Goal: Task Accomplishment & Management: Manage account settings

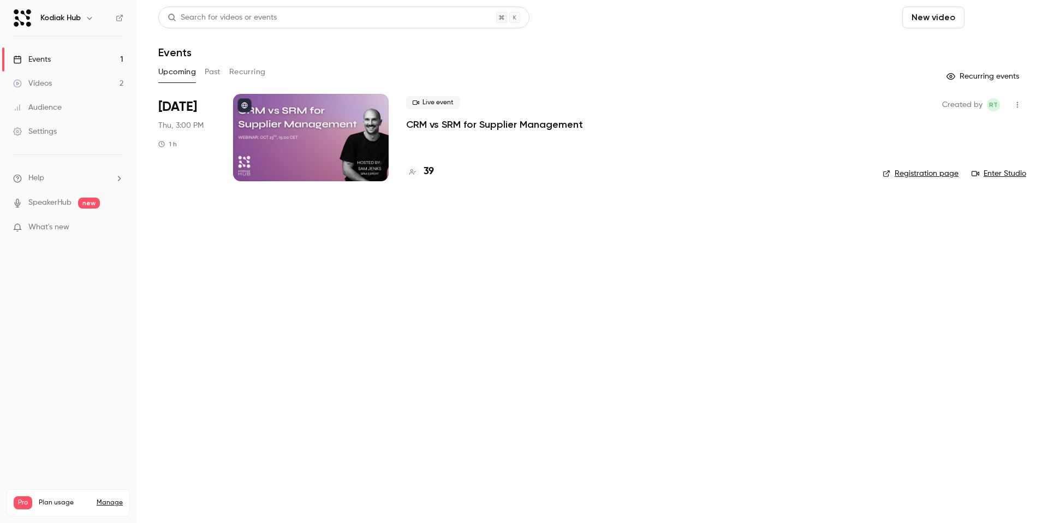
click at [802, 21] on button "Schedule" at bounding box center [997, 18] width 57 height 22
click at [802, 47] on div "One time event" at bounding box center [975, 47] width 83 height 11
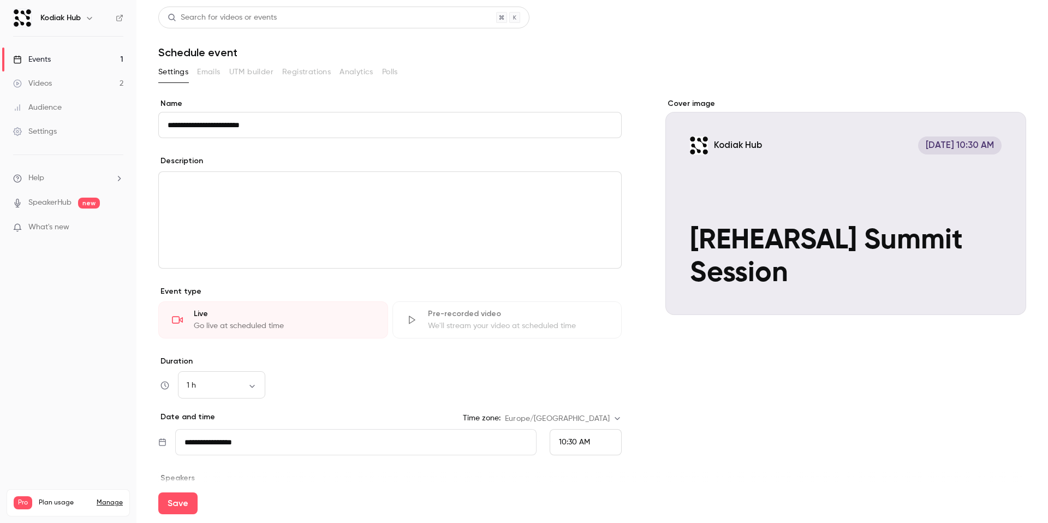
type input "**********"
click at [329, 204] on div "editor" at bounding box center [390, 220] width 462 height 96
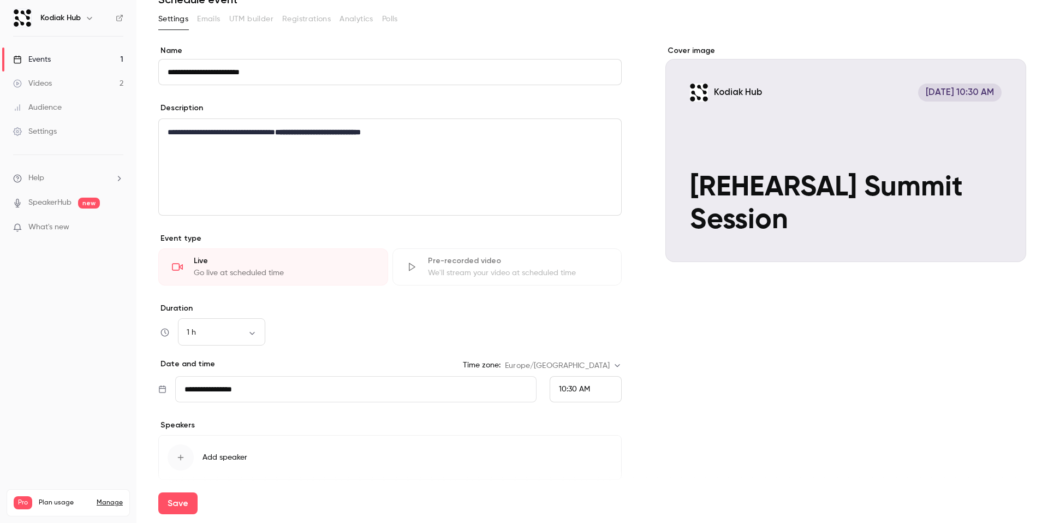
scroll to position [82, 0]
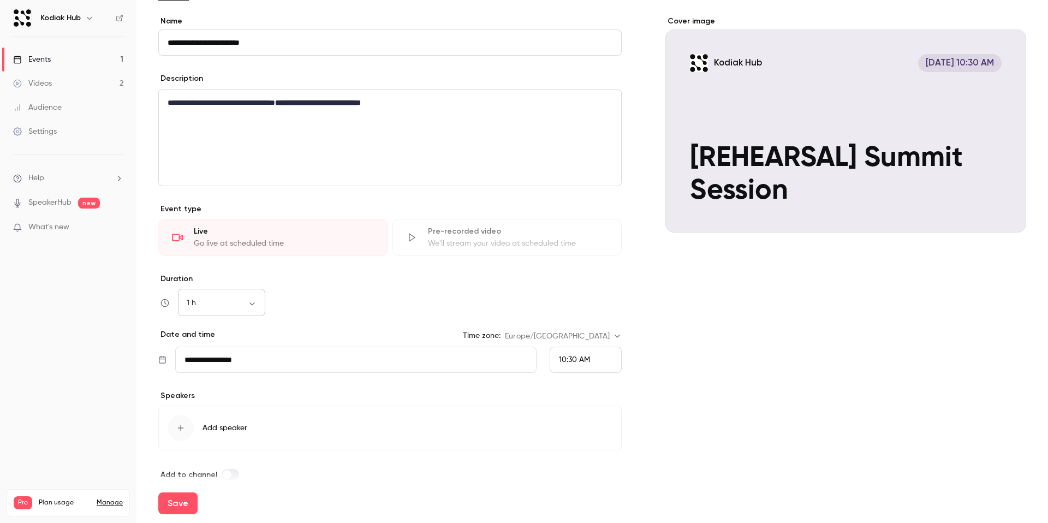
click at [255, 308] on body "**********" at bounding box center [524, 261] width 1048 height 523
click at [236, 379] on li "45 min" at bounding box center [221, 389] width 87 height 28
type input "**"
click at [242, 357] on input "**********" at bounding box center [355, 359] width 361 height 26
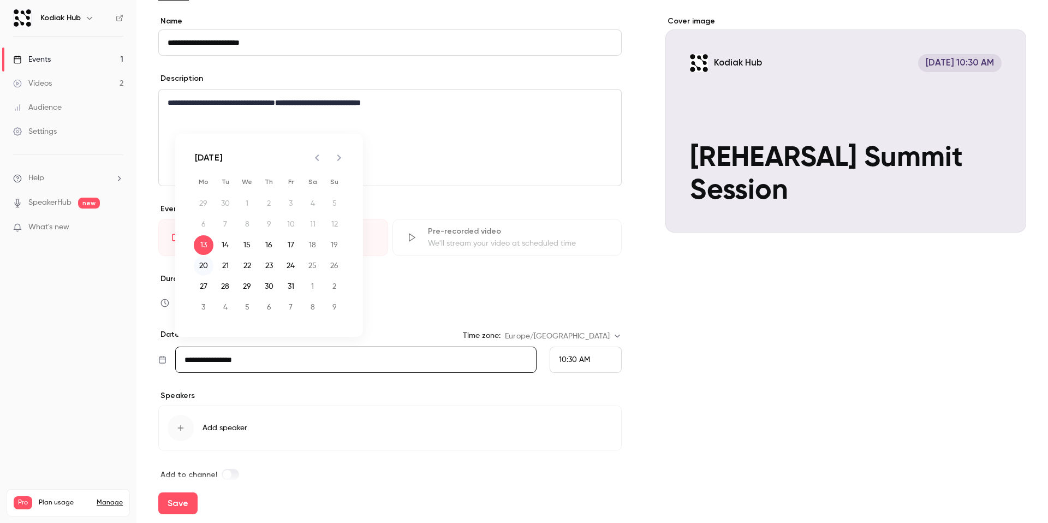
click at [207, 265] on button "20" at bounding box center [204, 266] width 20 height 20
type input "**********"
click at [183, 379] on icon "button" at bounding box center [180, 427] width 9 height 9
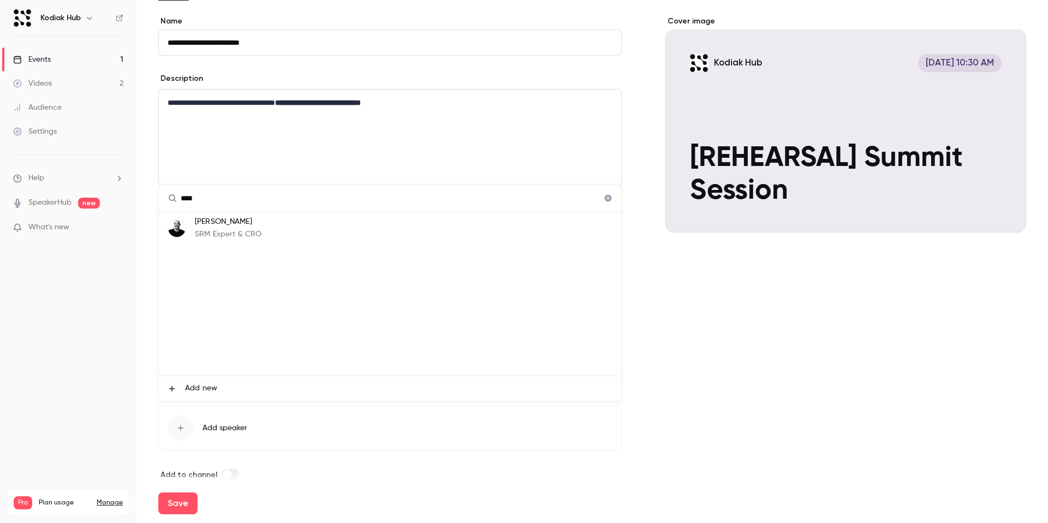
type input "*****"
click at [212, 379] on span "Add new" at bounding box center [201, 388] width 32 height 11
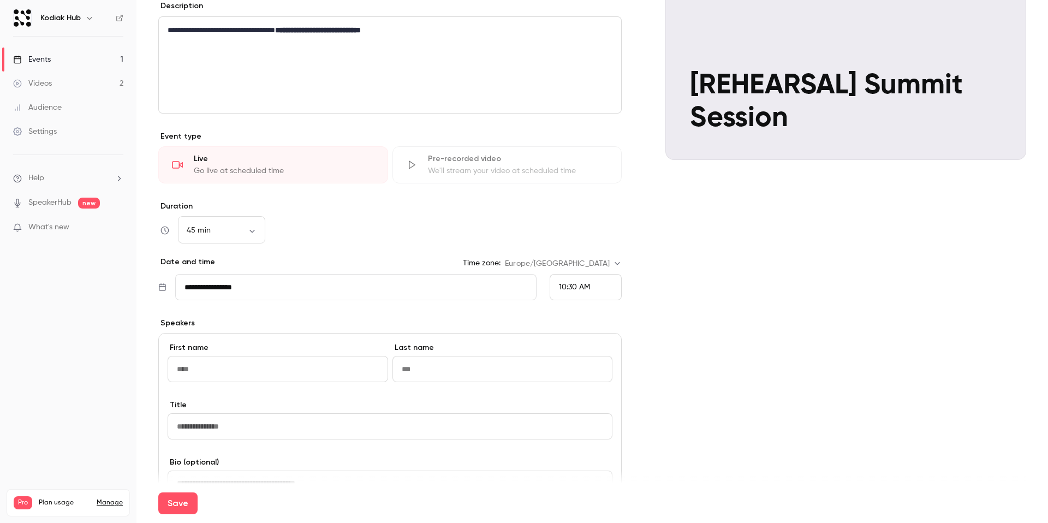
scroll to position [160, 0]
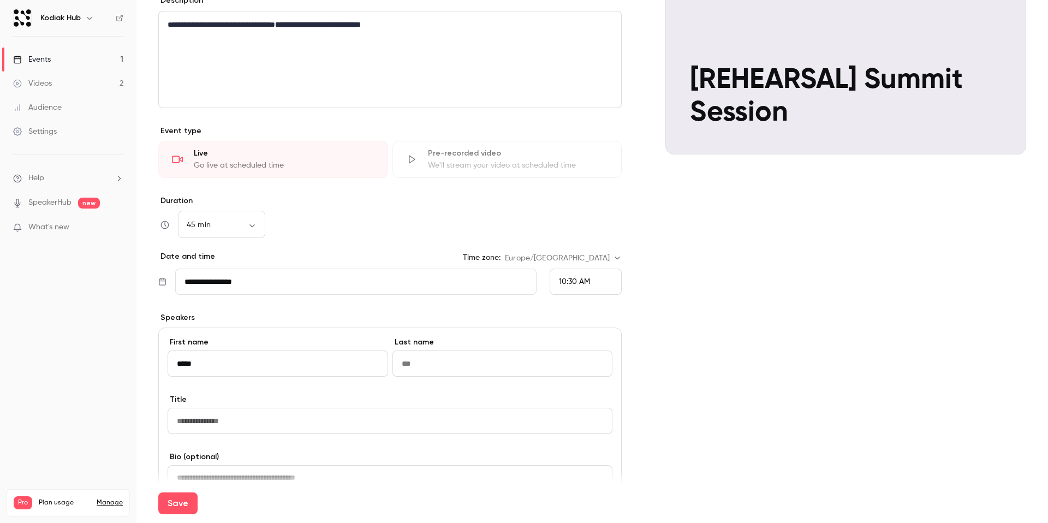
type input "*****"
click at [228, 379] on input at bounding box center [390, 421] width 445 height 26
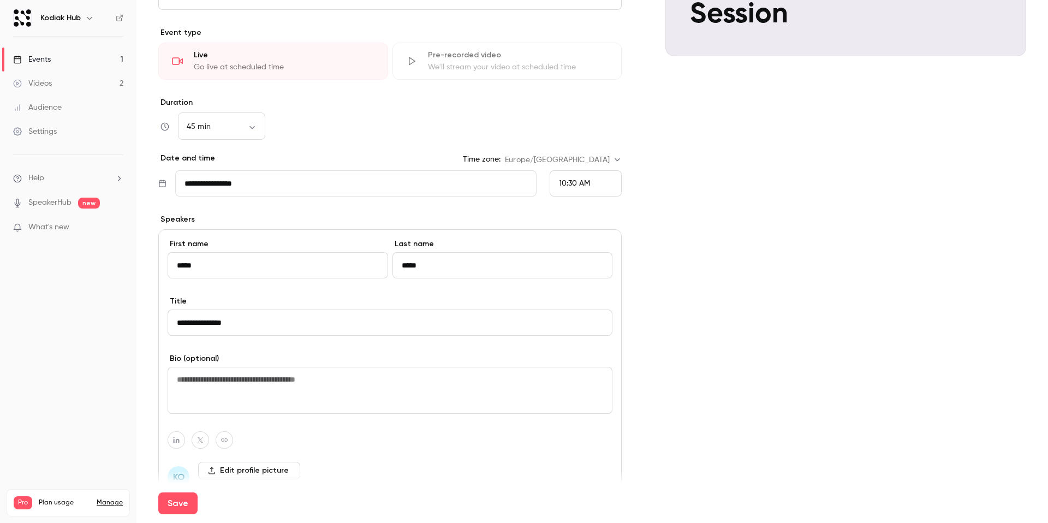
type input "**********"
click at [482, 379] on div "**********" at bounding box center [389, 385] width 463 height 312
click at [481, 379] on textarea at bounding box center [390, 390] width 445 height 47
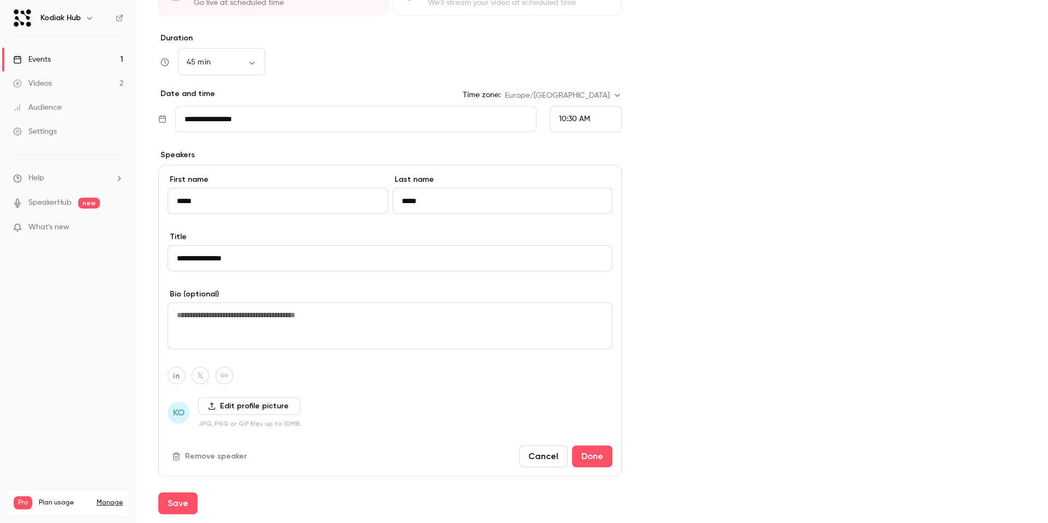
scroll to position [331, 0]
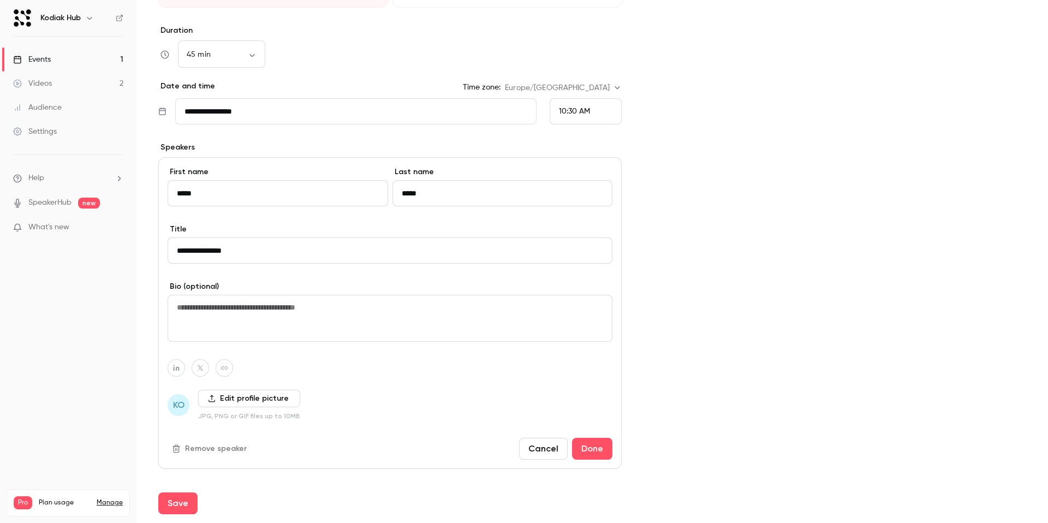
click at [277, 379] on label "Edit profile picture" at bounding box center [249, 398] width 102 height 17
click at [0, 0] on input "Edit profile picture" at bounding box center [0, 0] width 0 height 0
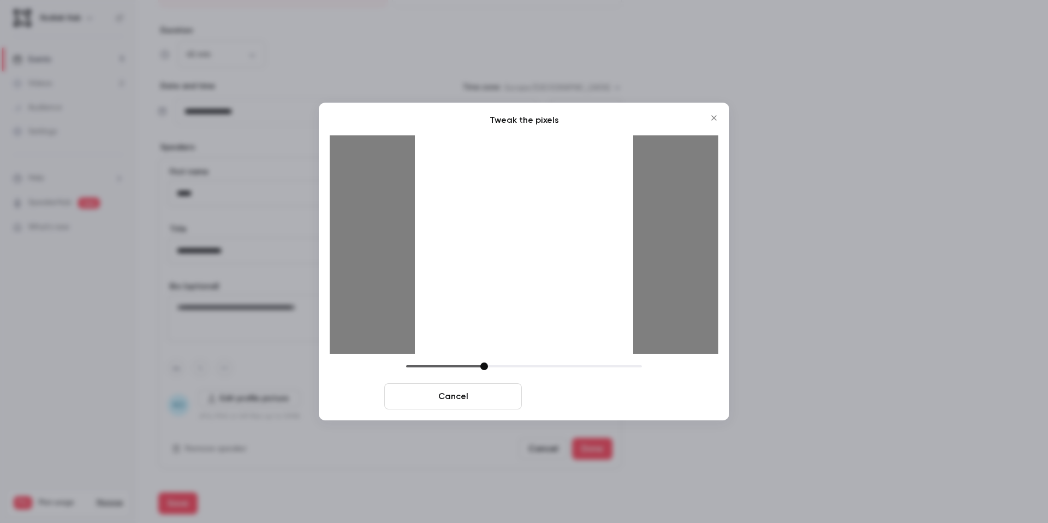
click at [563, 379] on button "Crop and save" at bounding box center [595, 396] width 138 height 26
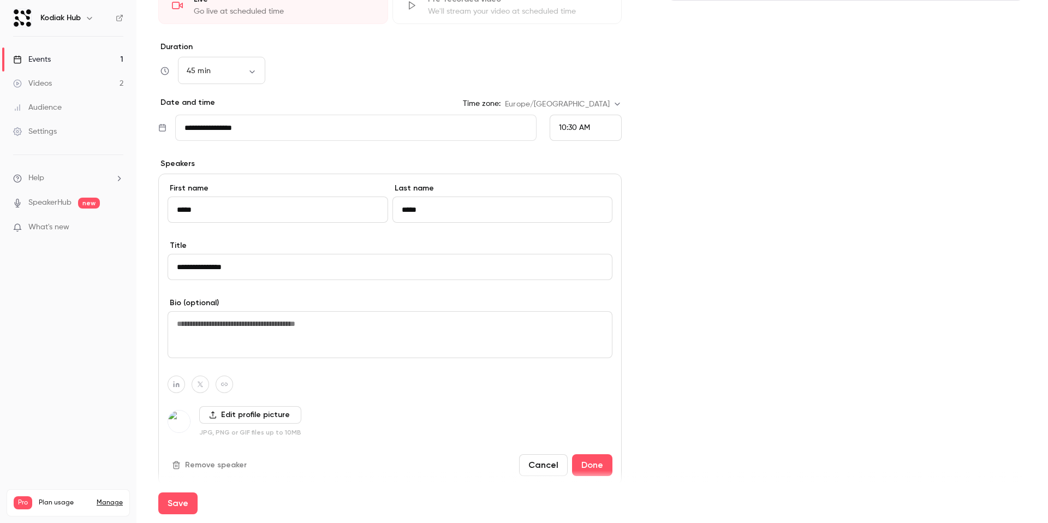
scroll to position [364, 0]
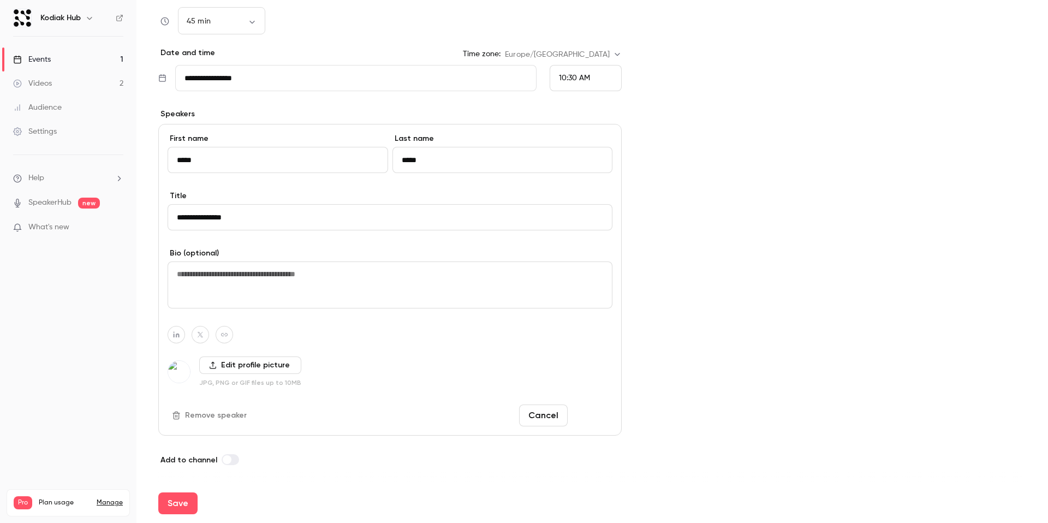
click at [589, 379] on button "Done" at bounding box center [592, 415] width 40 height 22
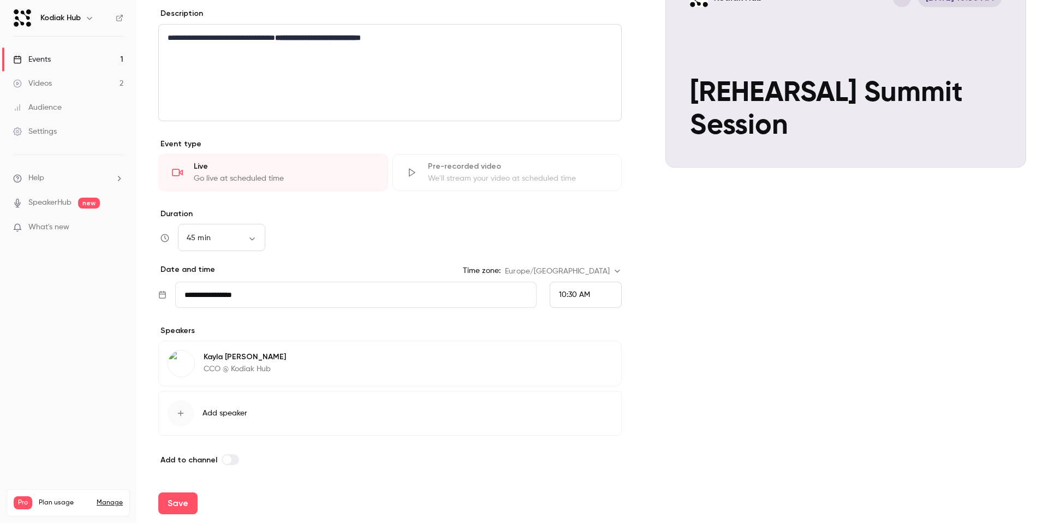
click at [178, 379] on icon "button" at bounding box center [180, 413] width 9 height 9
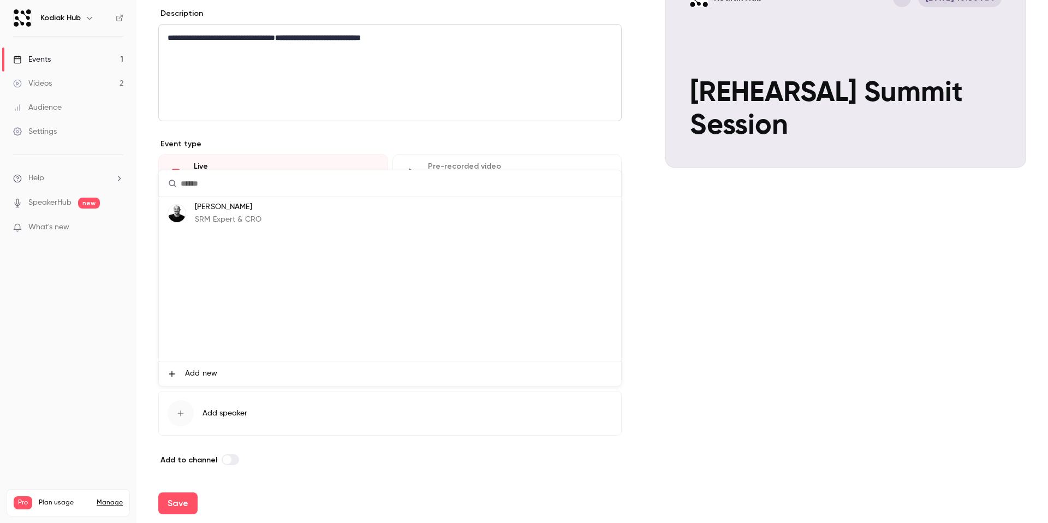
click at [189, 379] on li "Add new" at bounding box center [390, 373] width 462 height 25
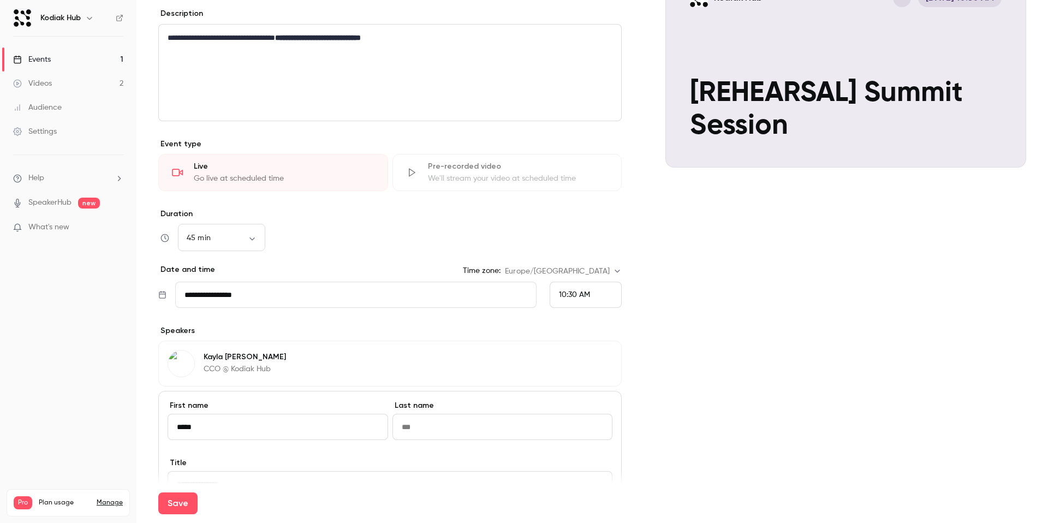
type input "*****"
type input "*********"
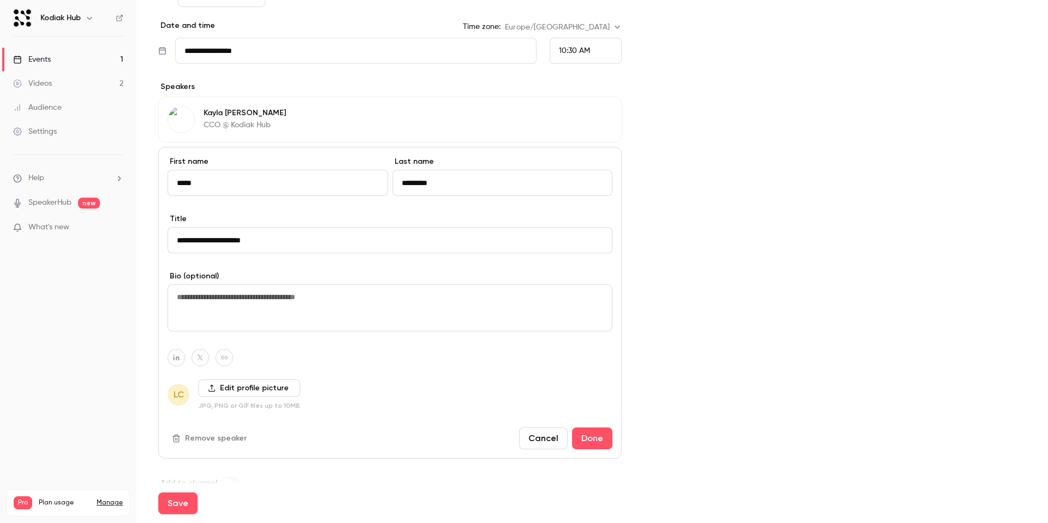
scroll to position [402, 0]
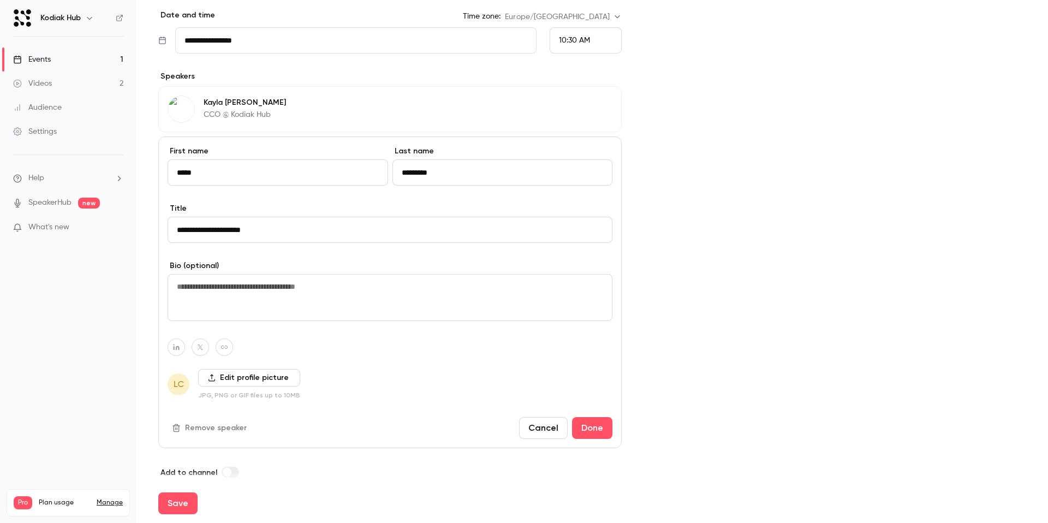
type input "**********"
click at [264, 372] on label "Edit profile picture" at bounding box center [249, 377] width 102 height 17
click at [0, 0] on input "Edit profile picture" at bounding box center [0, 0] width 0 height 0
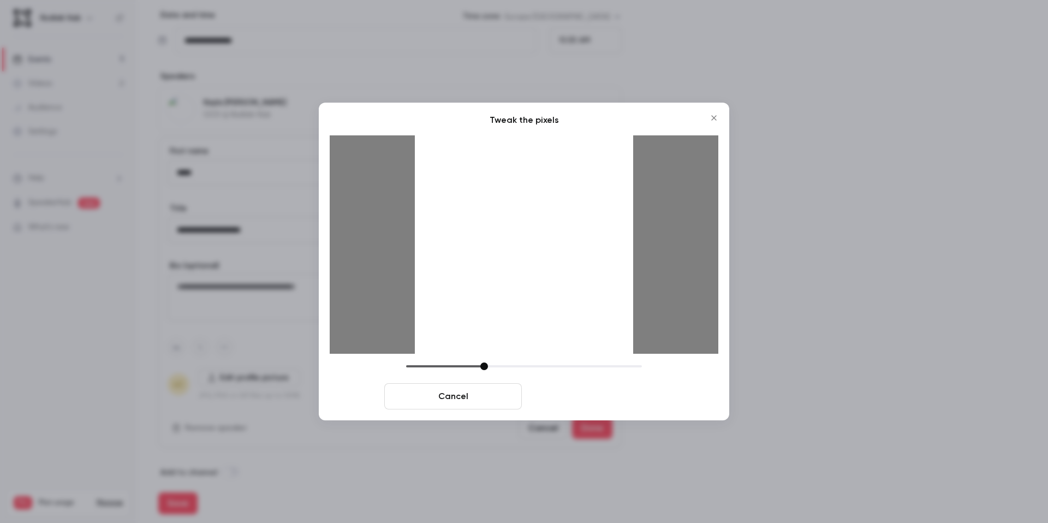
click at [555, 379] on button "Crop and save" at bounding box center [595, 396] width 138 height 26
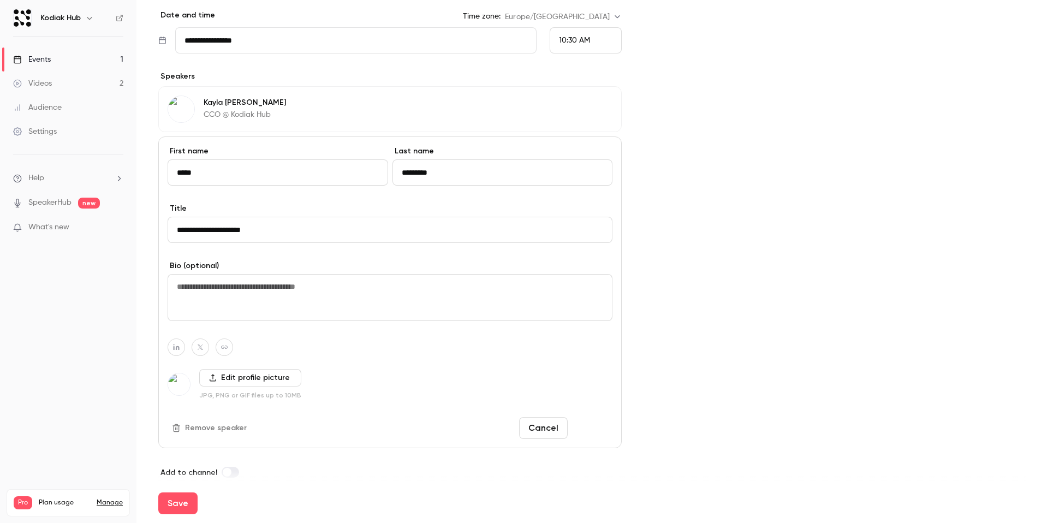
click at [603, 379] on button "Done" at bounding box center [592, 428] width 40 height 22
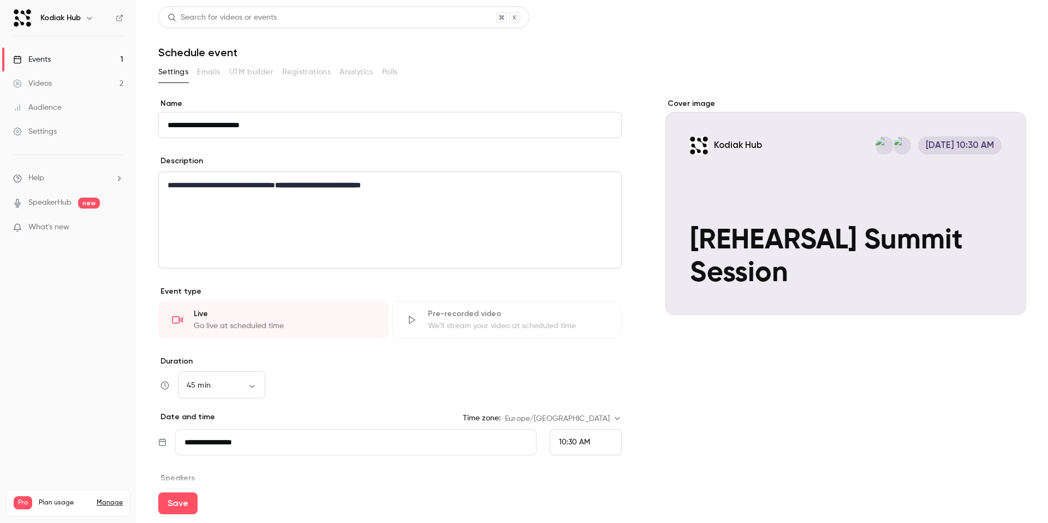
scroll to position [198, 0]
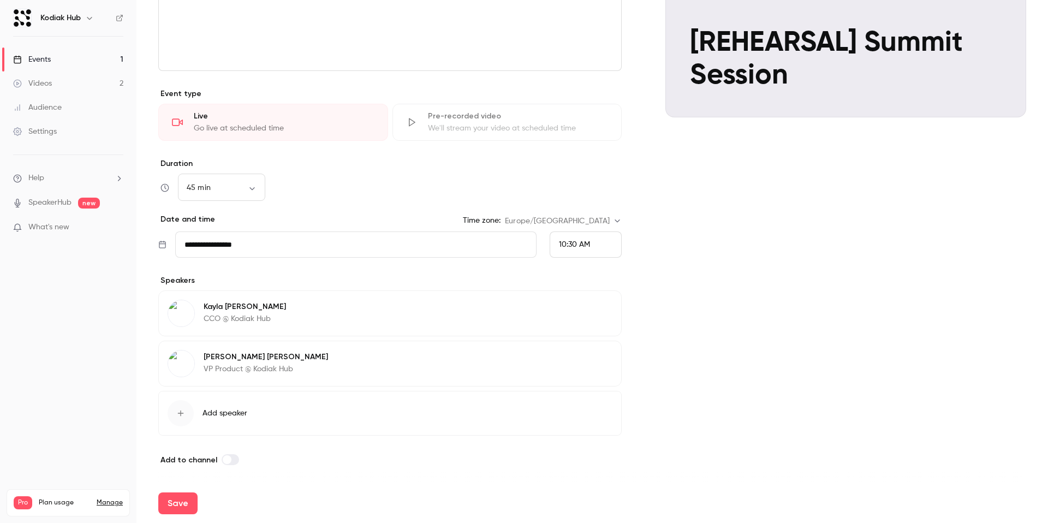
click at [579, 247] on span "10:30 AM" at bounding box center [574, 245] width 31 height 8
click at [586, 144] on div "4:00 PM" at bounding box center [585, 140] width 53 height 11
click at [178, 379] on button "Save" at bounding box center [177, 503] width 39 height 22
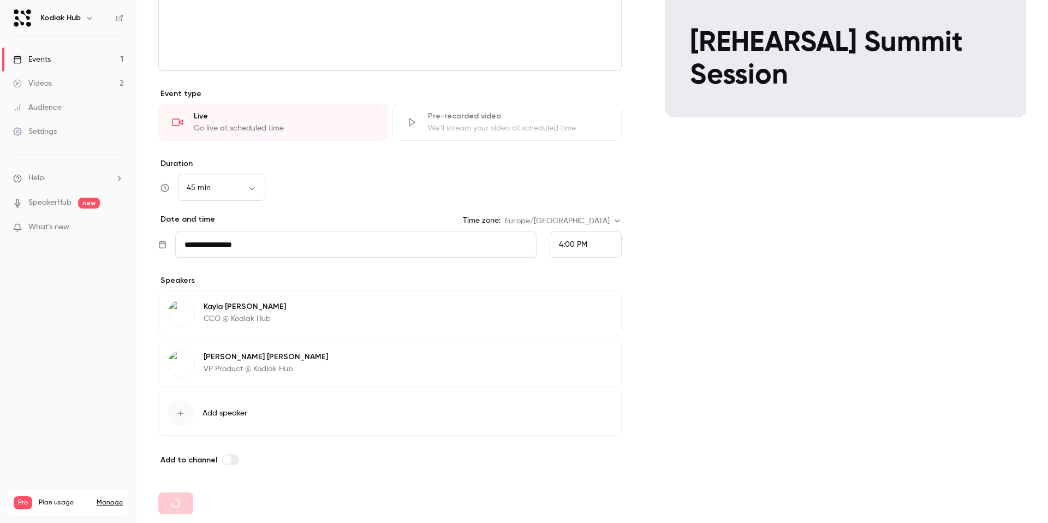
type input "**"
type input "**********"
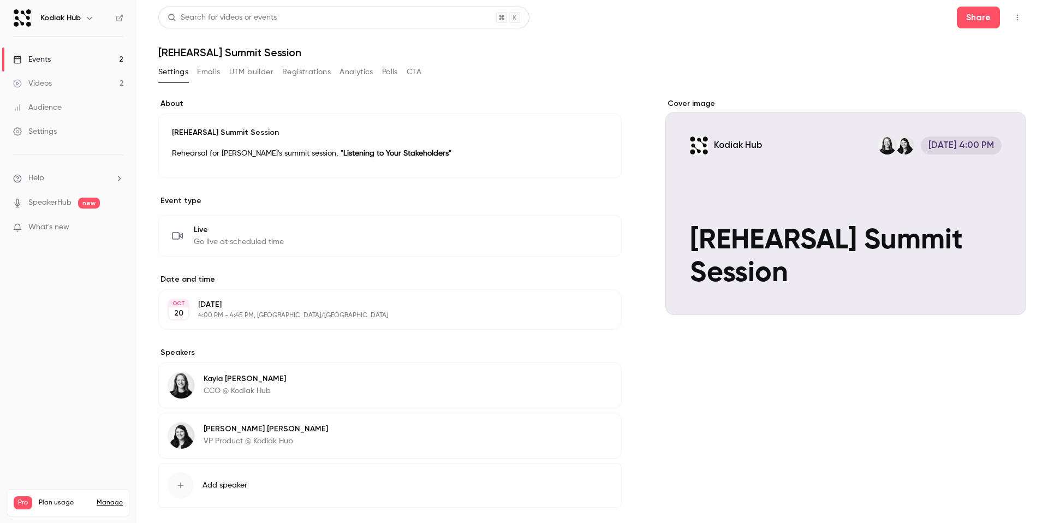
click at [802, 16] on icon "button" at bounding box center [1017, 18] width 9 height 8
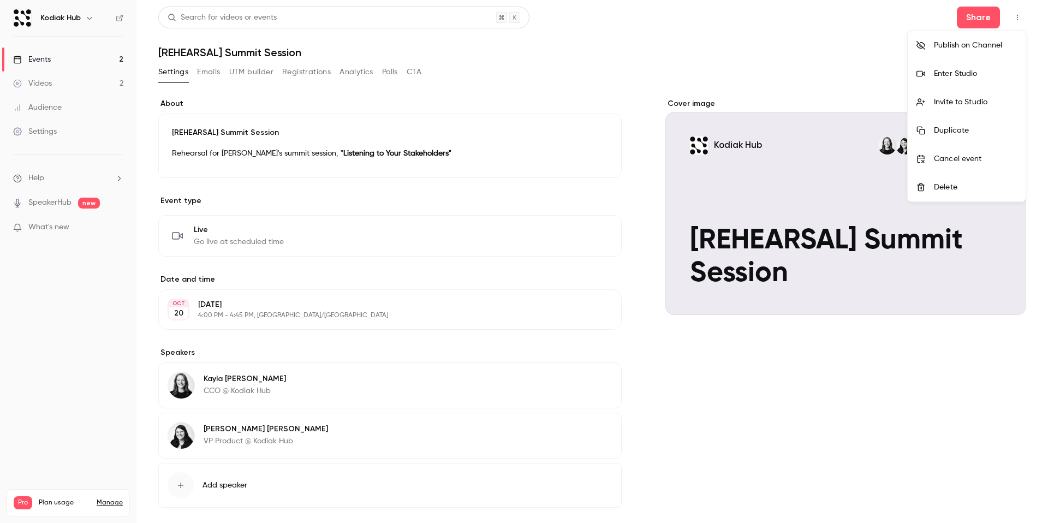
click at [802, 93] on li "Invite to Studio" at bounding box center [966, 102] width 118 height 28
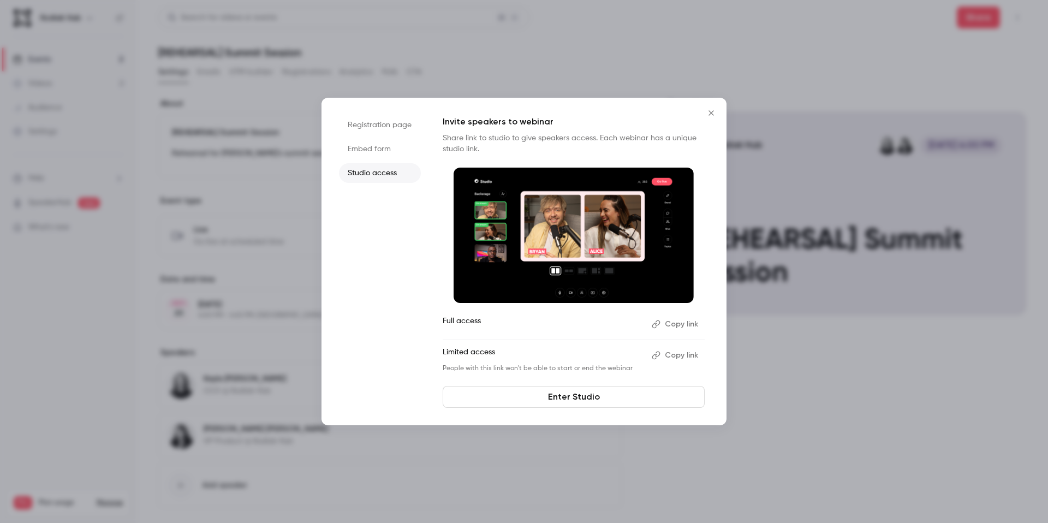
click at [387, 147] on li "Embed form" at bounding box center [380, 149] width 82 height 20
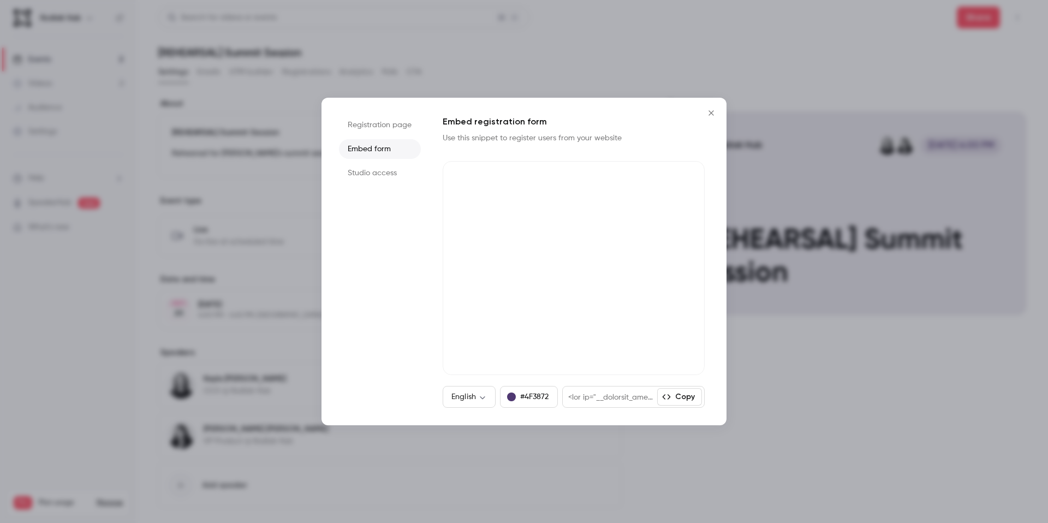
click at [387, 129] on li "Registration page" at bounding box center [380, 125] width 82 height 20
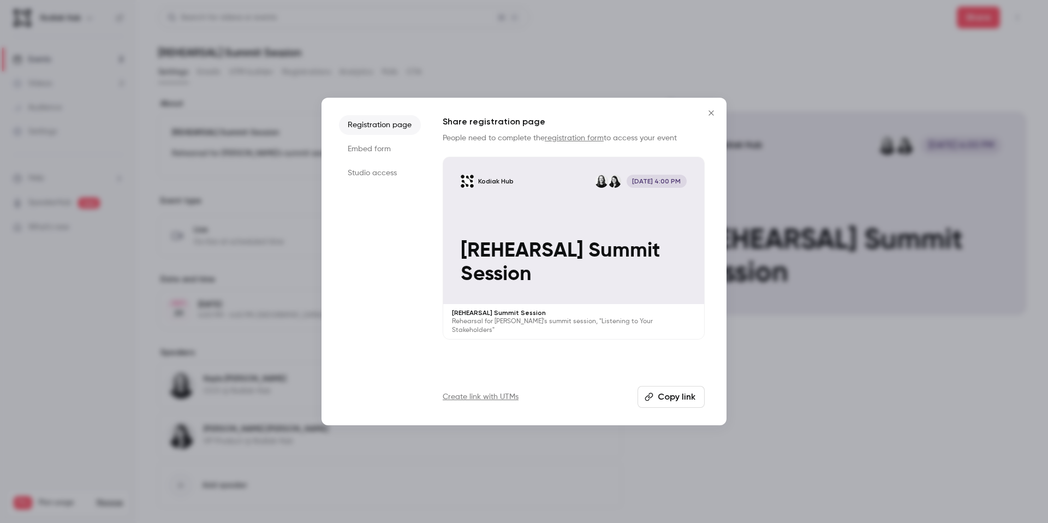
click at [707, 114] on icon "Close" at bounding box center [710, 113] width 13 height 9
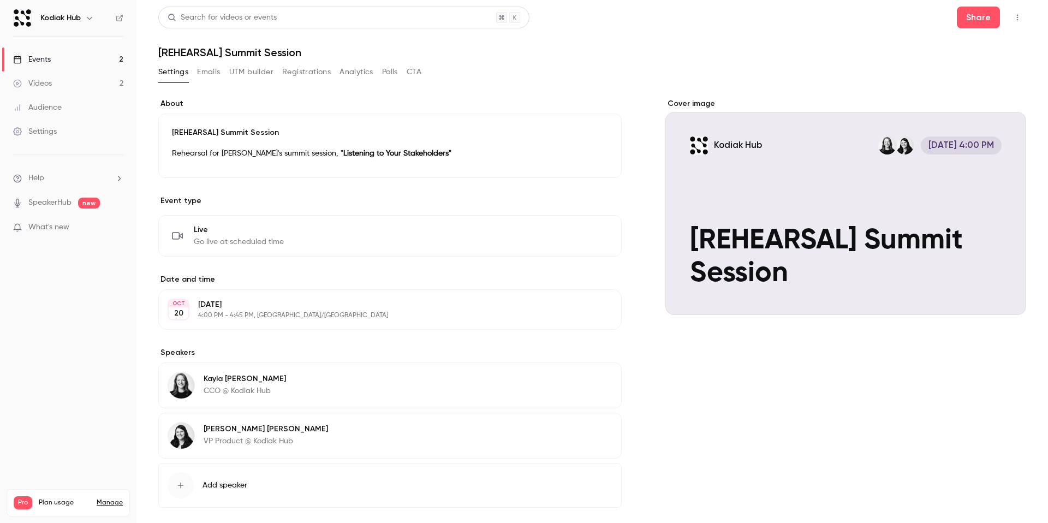
click at [802, 25] on button "button" at bounding box center [1016, 17] width 17 height 17
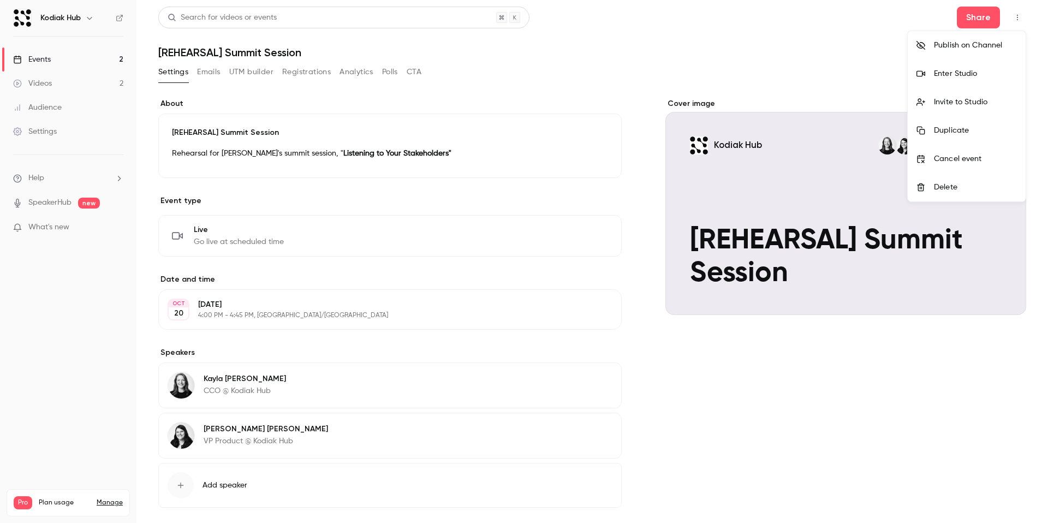
click at [487, 204] on div at bounding box center [524, 261] width 1048 height 523
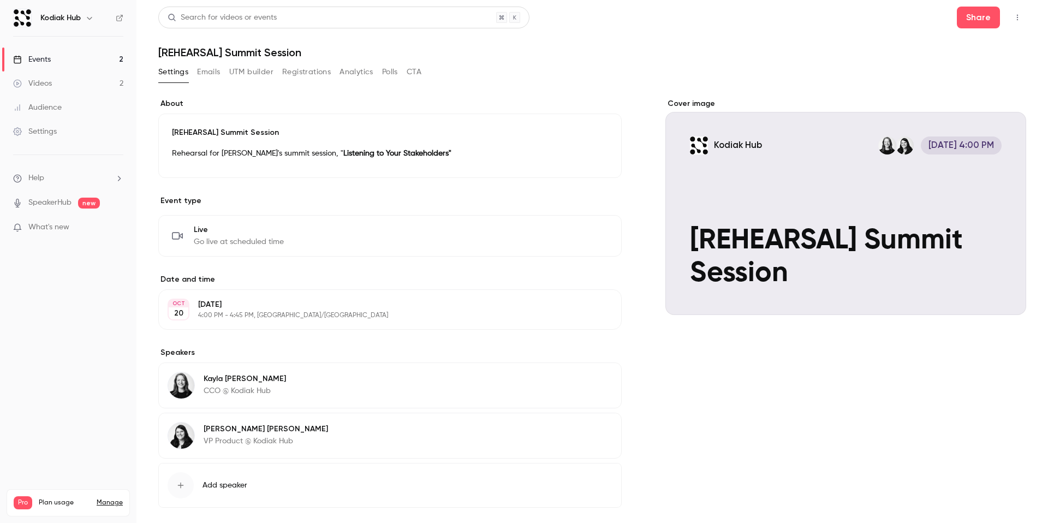
click at [166, 71] on button "Settings" at bounding box center [173, 71] width 30 height 17
click at [97, 53] on link "Events 2" at bounding box center [68, 59] width 136 height 24
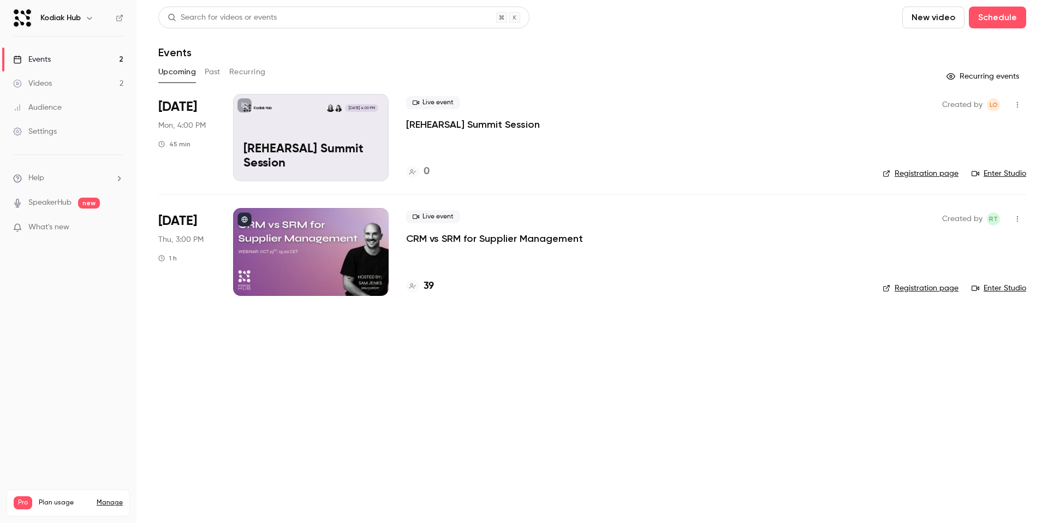
click at [802, 107] on icon "button" at bounding box center [1017, 105] width 9 height 8
click at [802, 124] on li "Share" at bounding box center [966, 132] width 118 height 28
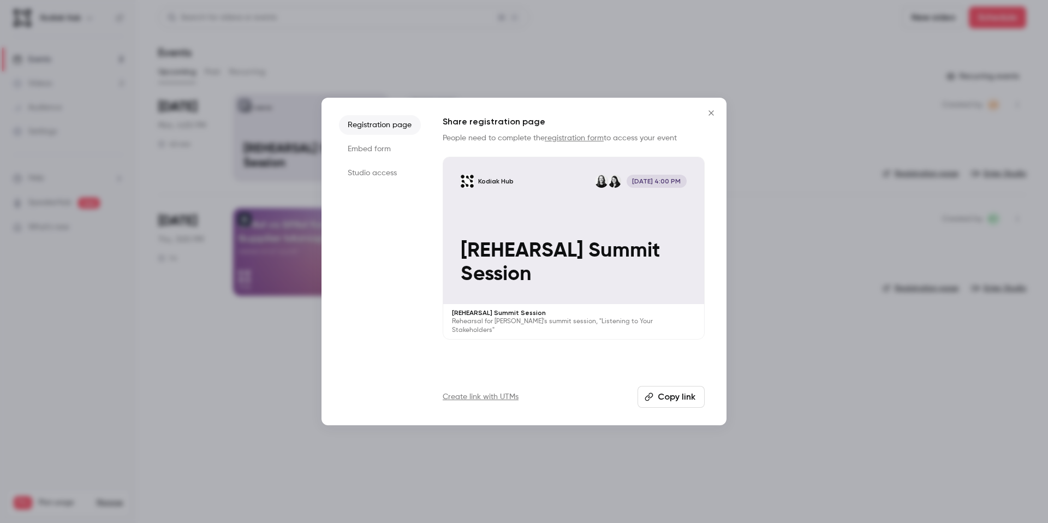
click at [707, 111] on icon "Close" at bounding box center [710, 113] width 13 height 9
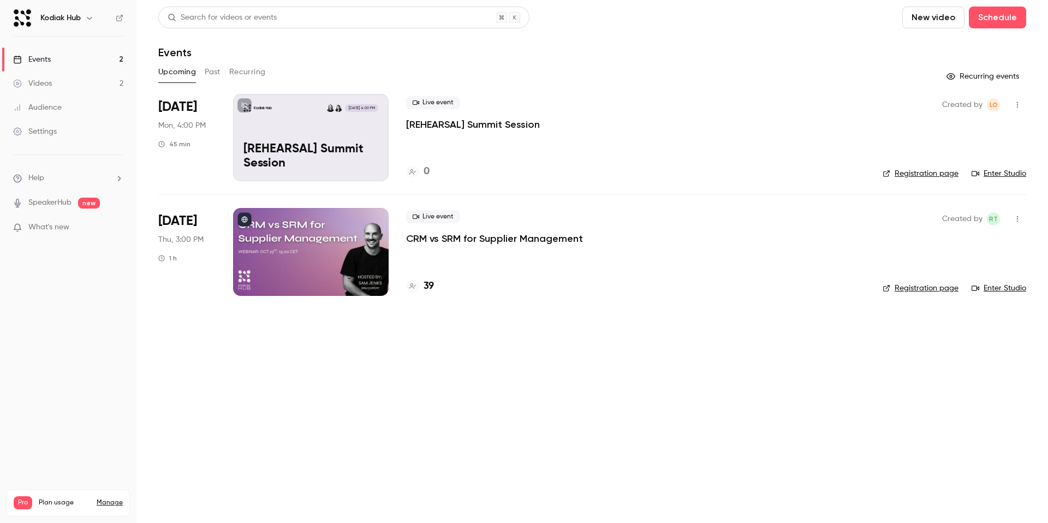
click at [363, 120] on div "Kodiak Hub [DATE] 4:00 PM [REHEARSAL] Summit Session" at bounding box center [311, 137] width 156 height 87
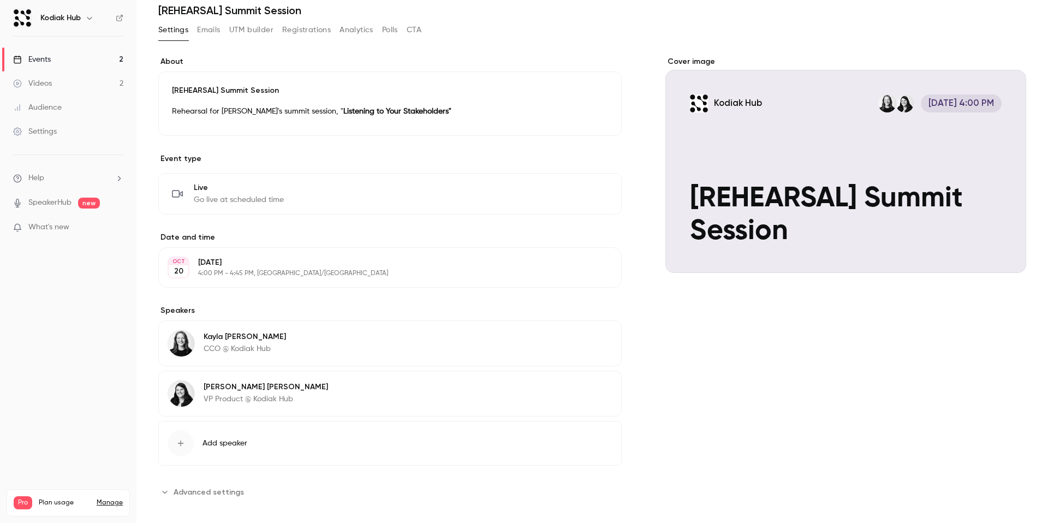
scroll to position [52, 0]
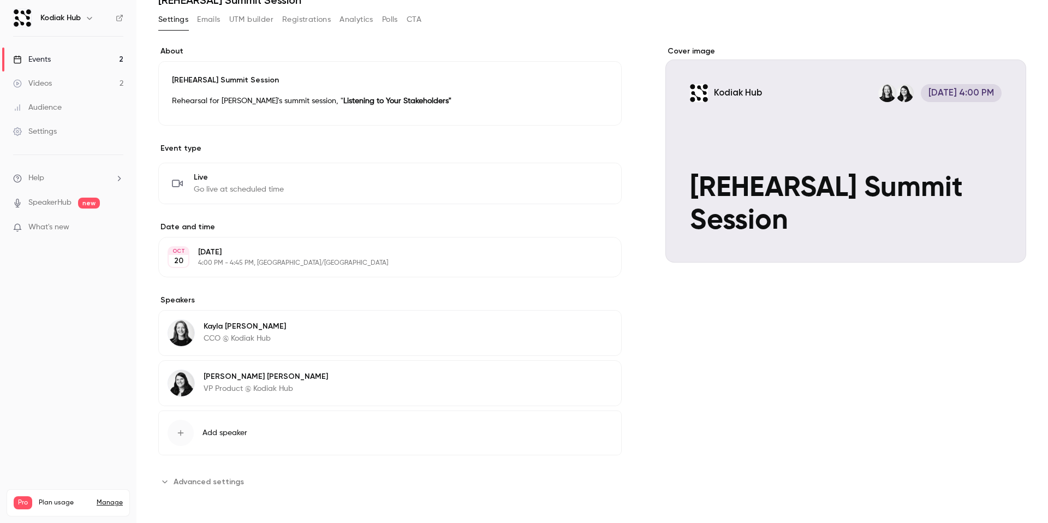
click at [208, 379] on span "Advanced settings" at bounding box center [209, 481] width 70 height 11
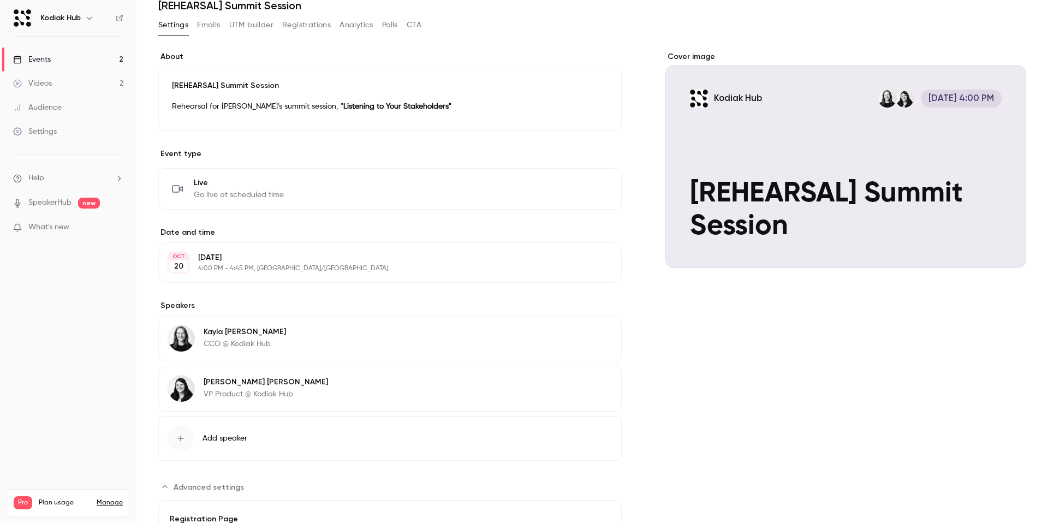
scroll to position [0, 0]
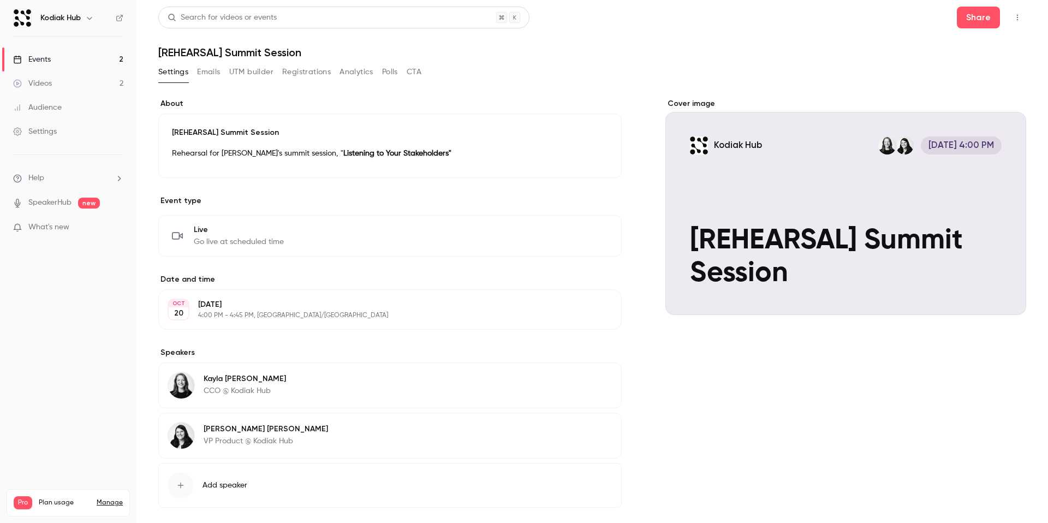
click at [201, 70] on button "Emails" at bounding box center [208, 71] width 23 height 17
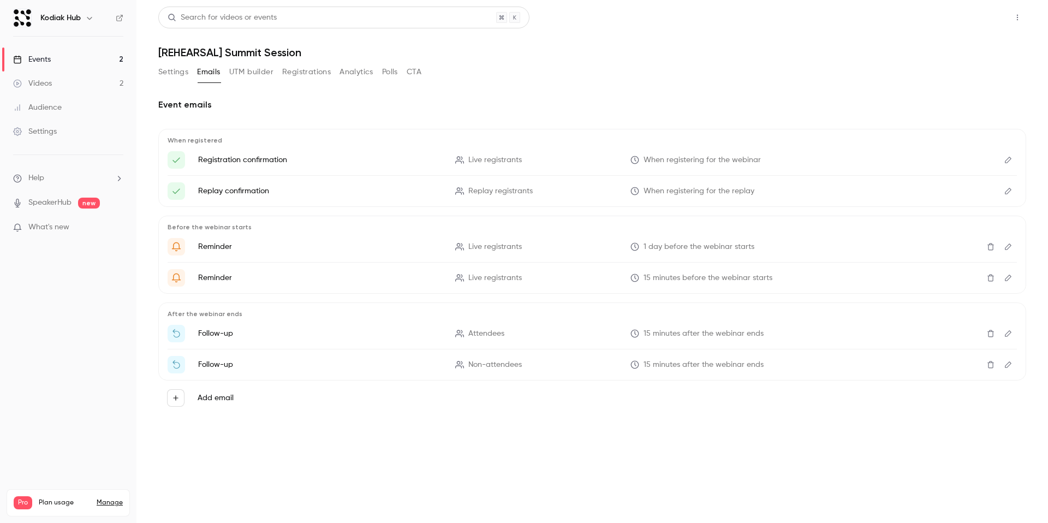
click at [802, 26] on button "Share" at bounding box center [978, 18] width 43 height 22
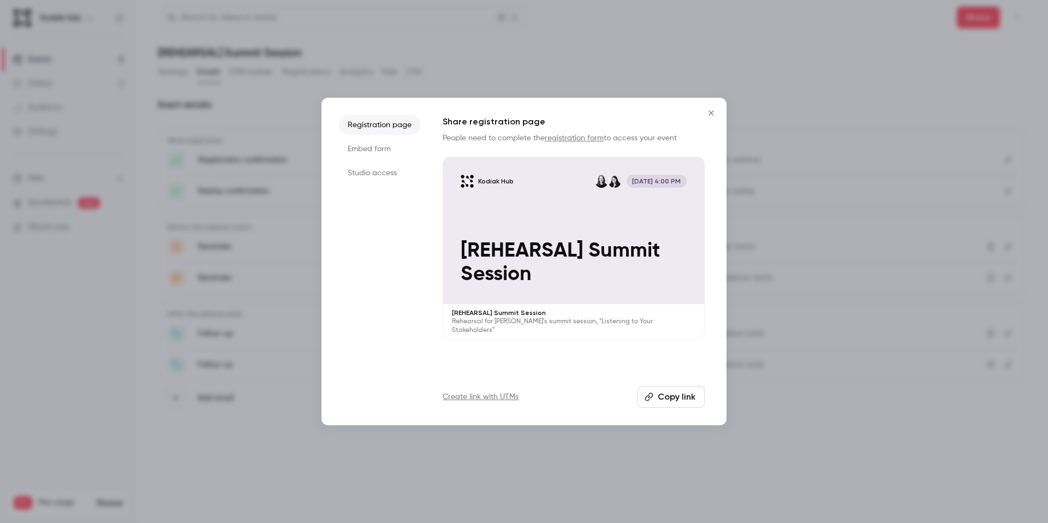
click at [578, 137] on link "registration form" at bounding box center [574, 138] width 59 height 8
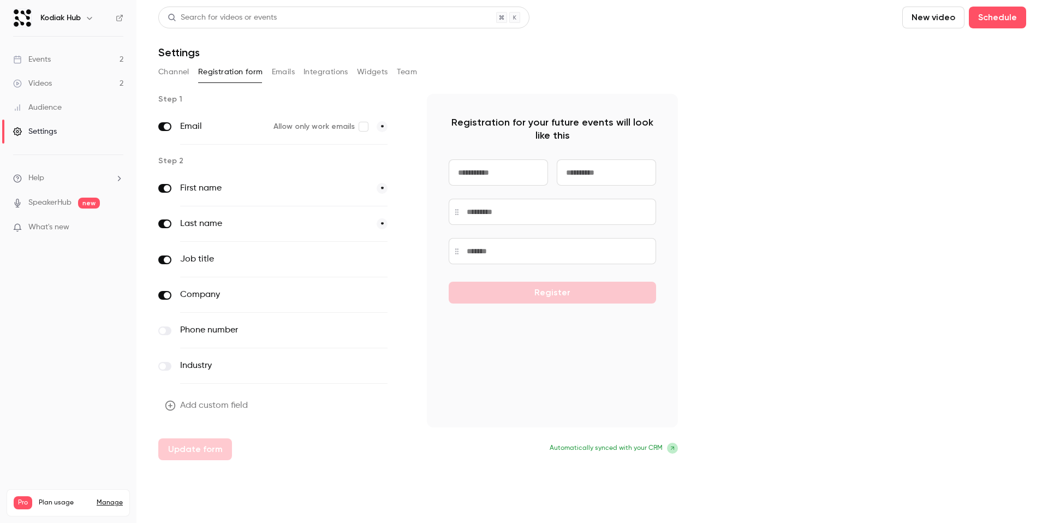
click at [488, 179] on input at bounding box center [498, 172] width 99 height 26
click at [758, 196] on div "Step 1 Email Allow only work emails * Step 2 First name * Last name * Job title…" at bounding box center [592, 277] width 868 height 366
click at [80, 95] on link "Audience" at bounding box center [68, 107] width 136 height 24
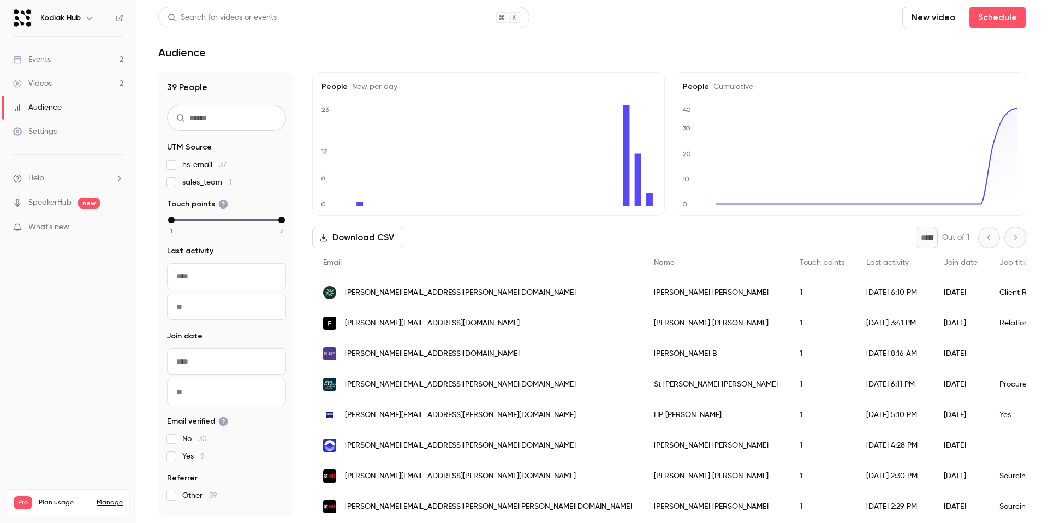
click at [88, 61] on link "Events 2" at bounding box center [68, 59] width 136 height 24
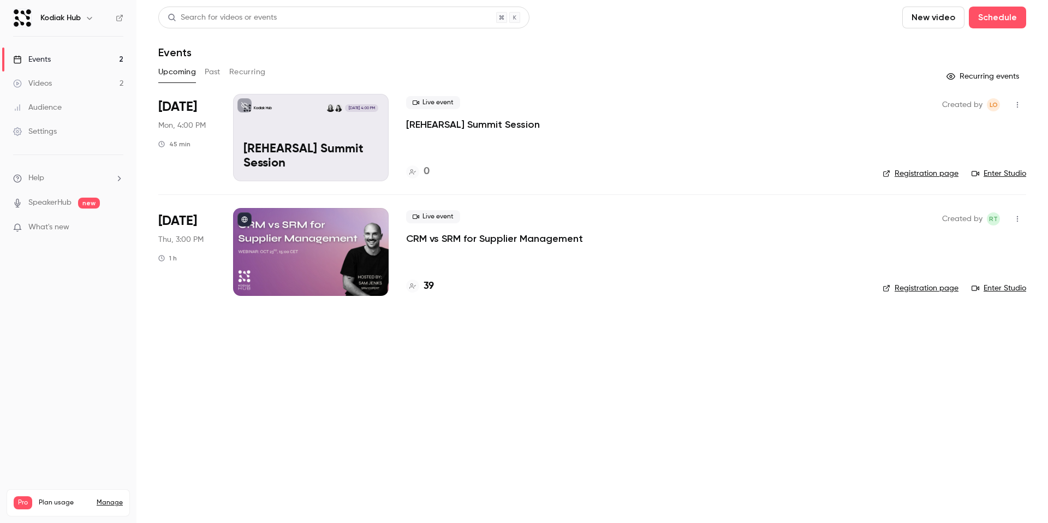
click at [339, 168] on p "[REHEARSAL] Summit Session" at bounding box center [310, 156] width 135 height 28
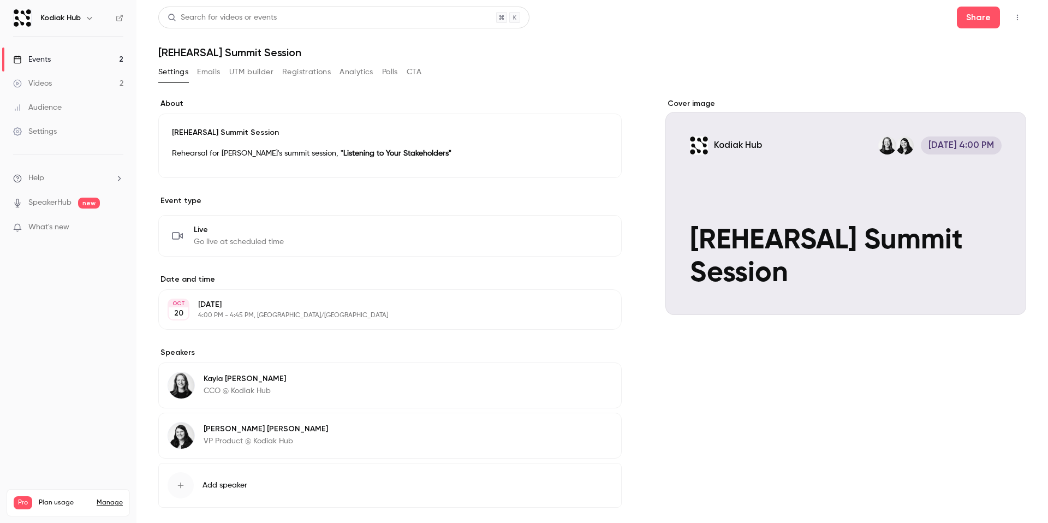
click at [989, 29] on header "Search for videos or events Share [REHEARSAL] Summit Session" at bounding box center [592, 33] width 868 height 52
click at [988, 20] on button "Share" at bounding box center [978, 18] width 43 height 22
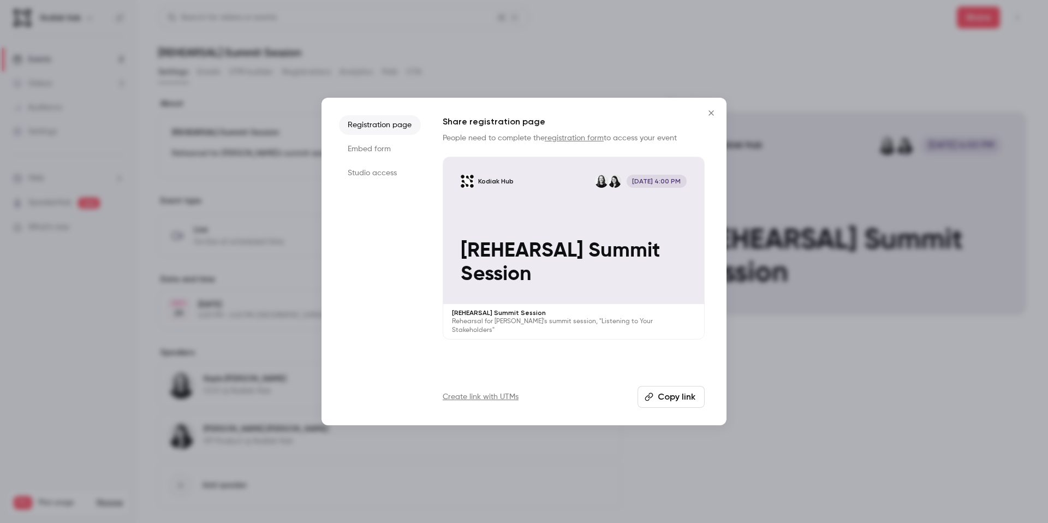
click at [659, 400] on button "Copy link" at bounding box center [670, 397] width 67 height 22
click at [706, 107] on button "Close" at bounding box center [711, 113] width 22 height 22
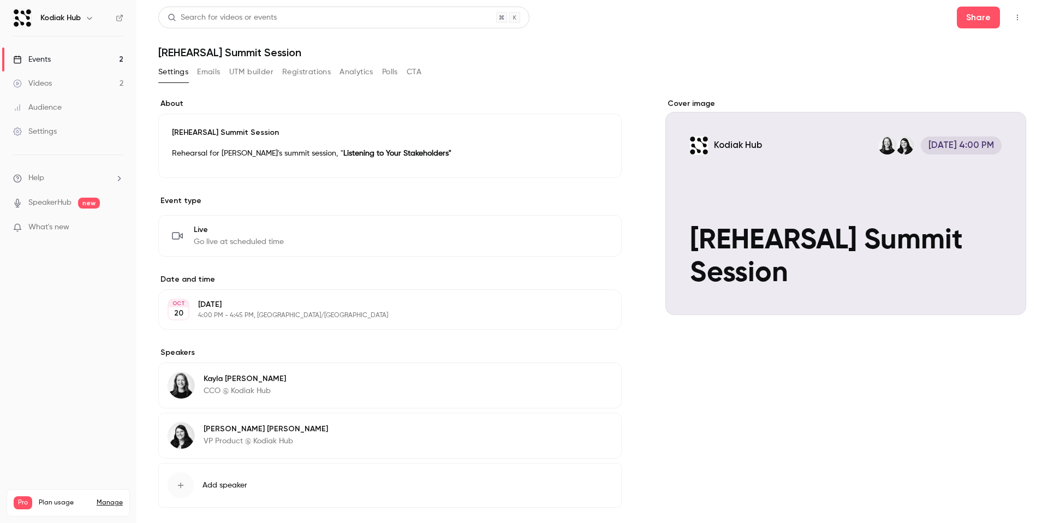
click at [37, 60] on div "Events" at bounding box center [32, 59] width 38 height 11
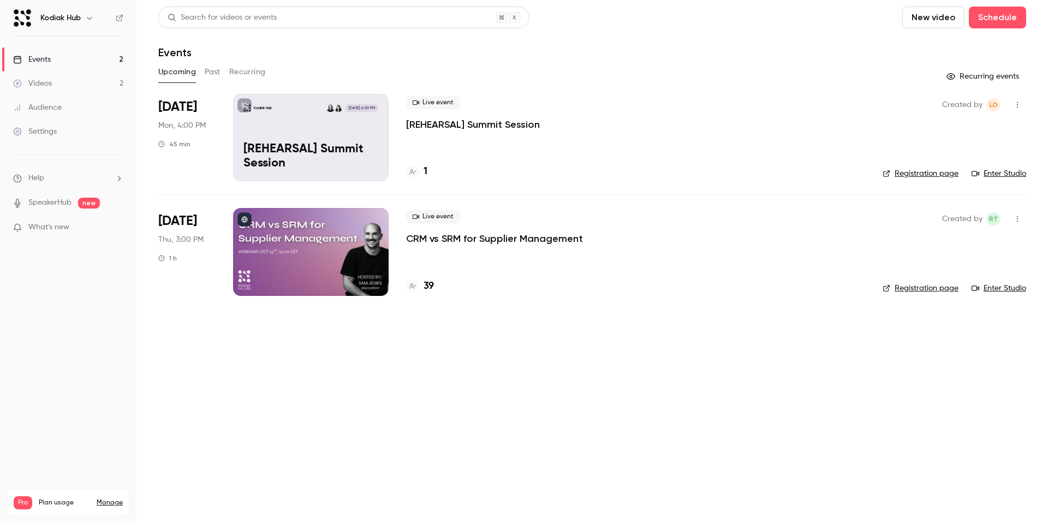
click at [261, 253] on div at bounding box center [311, 251] width 156 height 87
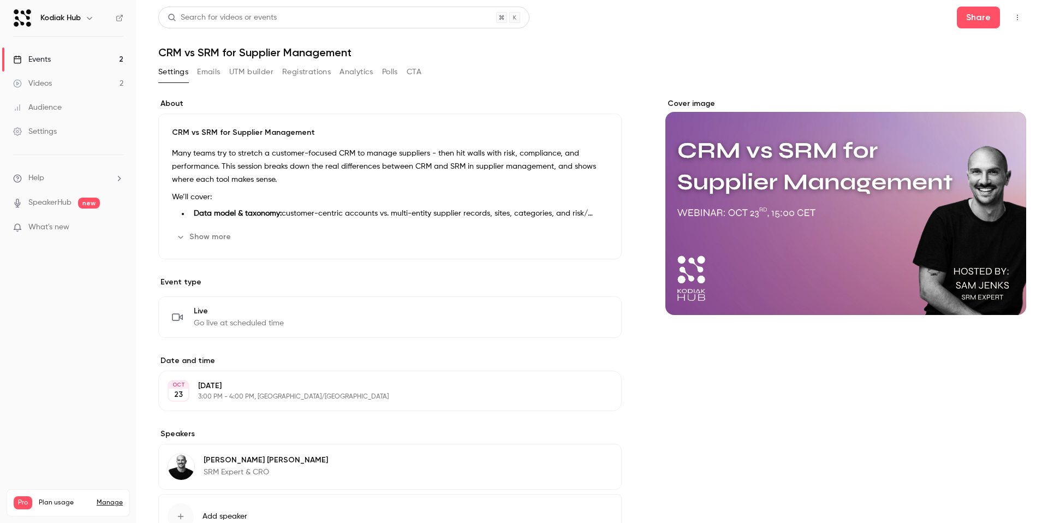
click at [194, 236] on button "Show more" at bounding box center [204, 236] width 65 height 17
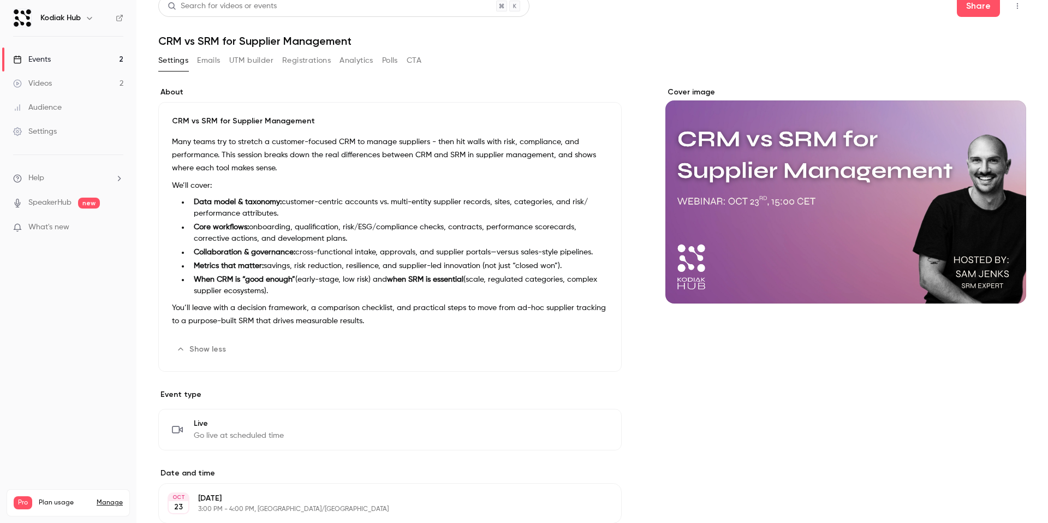
scroll to position [15, 0]
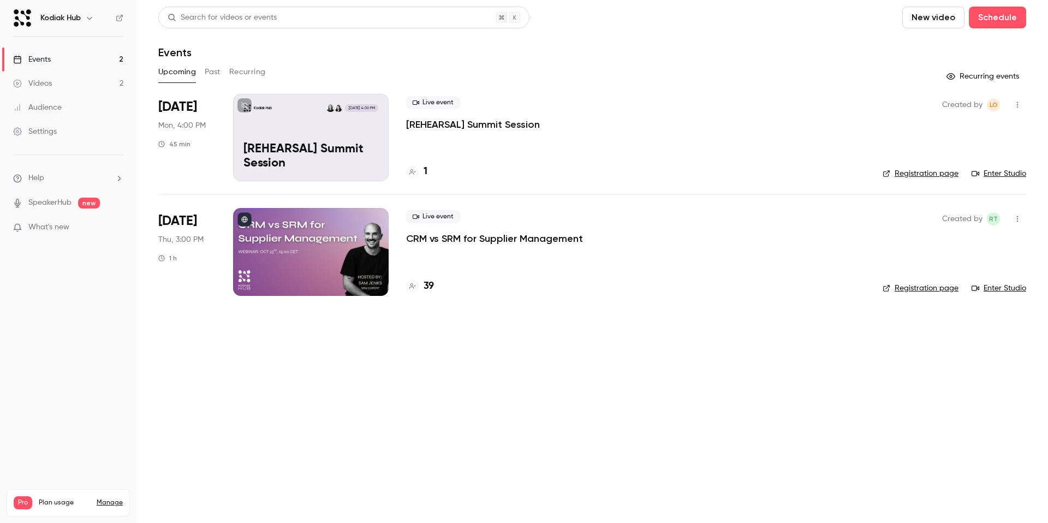
click at [340, 163] on p "[REHEARSAL] Summit Session" at bounding box center [310, 156] width 135 height 28
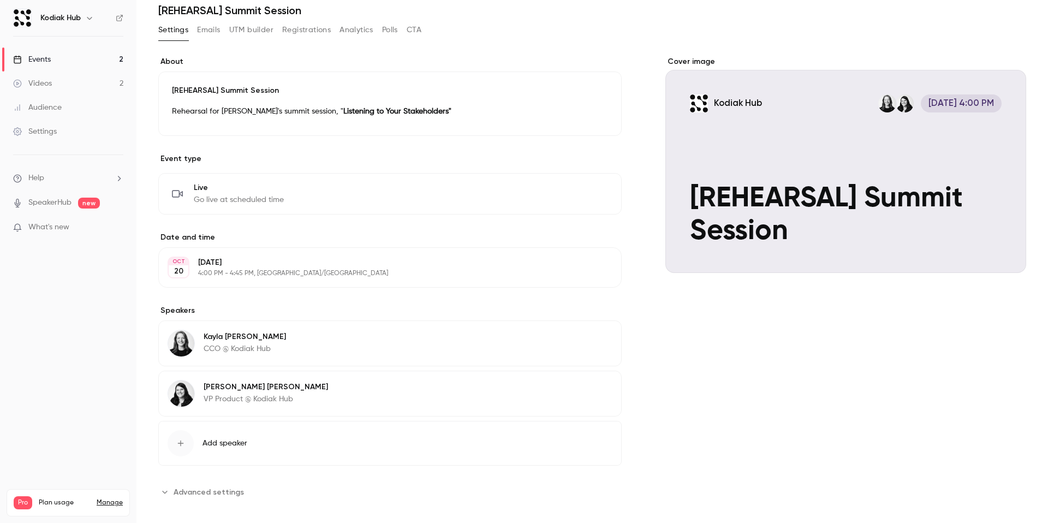
scroll to position [52, 0]
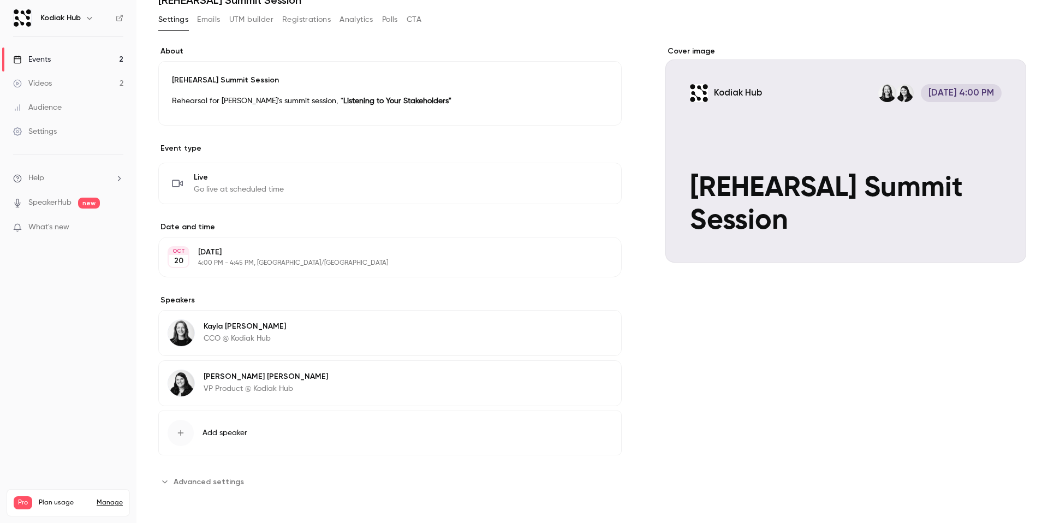
click at [596, 330] on button "Edit" at bounding box center [592, 327] width 40 height 17
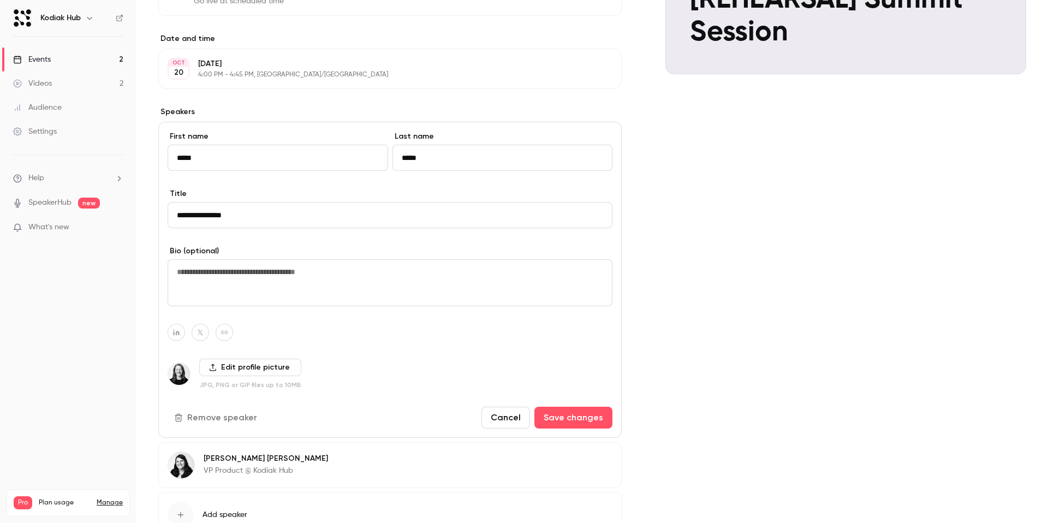
scroll to position [242, 0]
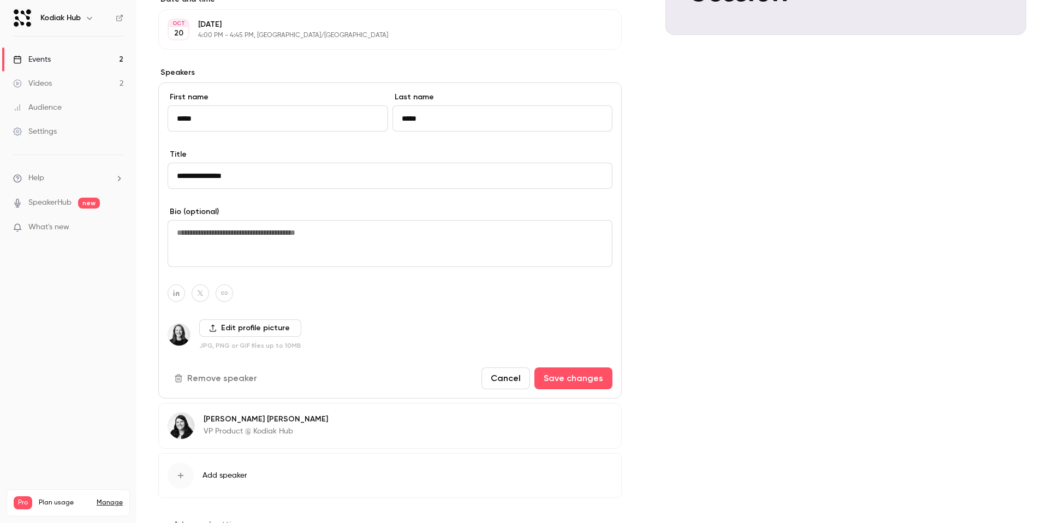
click at [490, 381] on button "Cancel" at bounding box center [505, 378] width 49 height 22
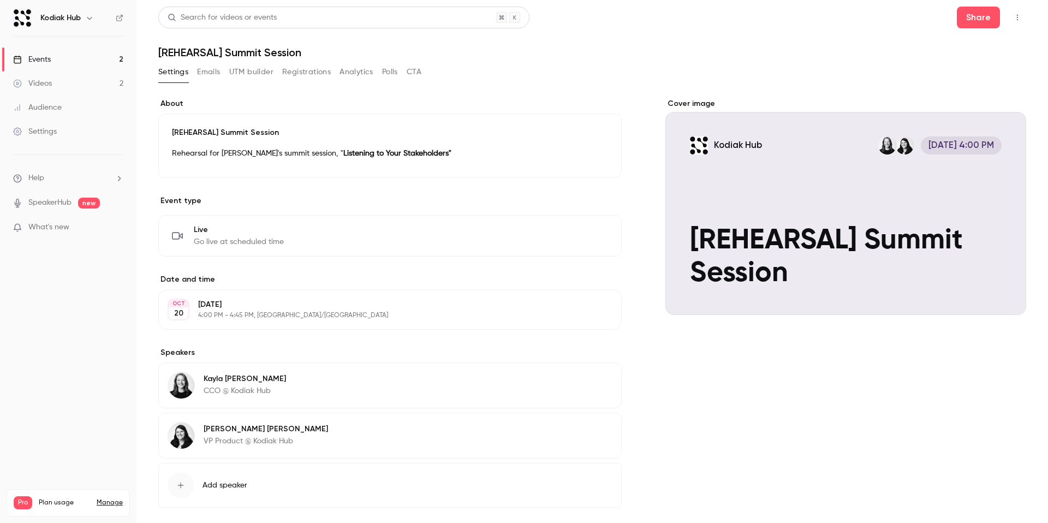
scroll to position [52, 0]
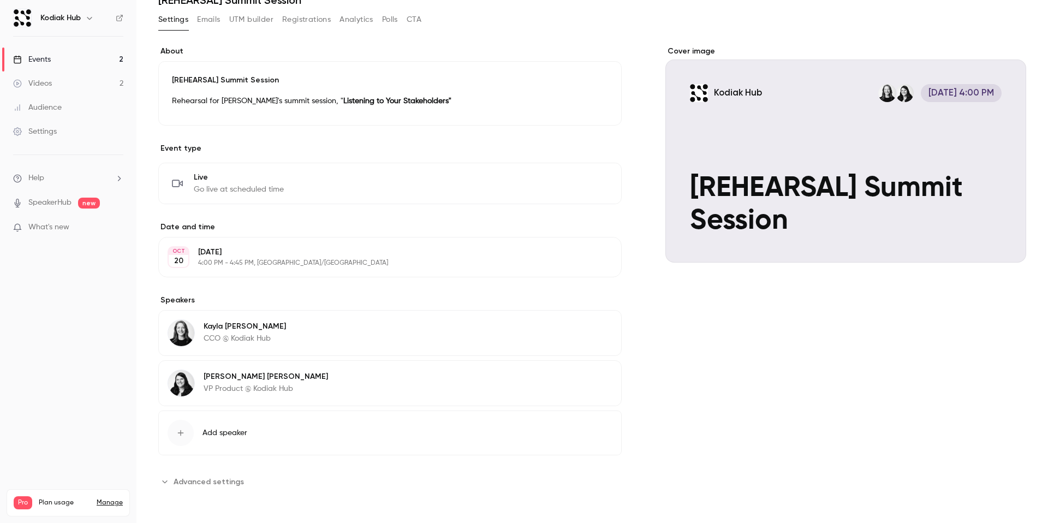
click at [172, 487] on button "Advanced settings" at bounding box center [204, 481] width 92 height 17
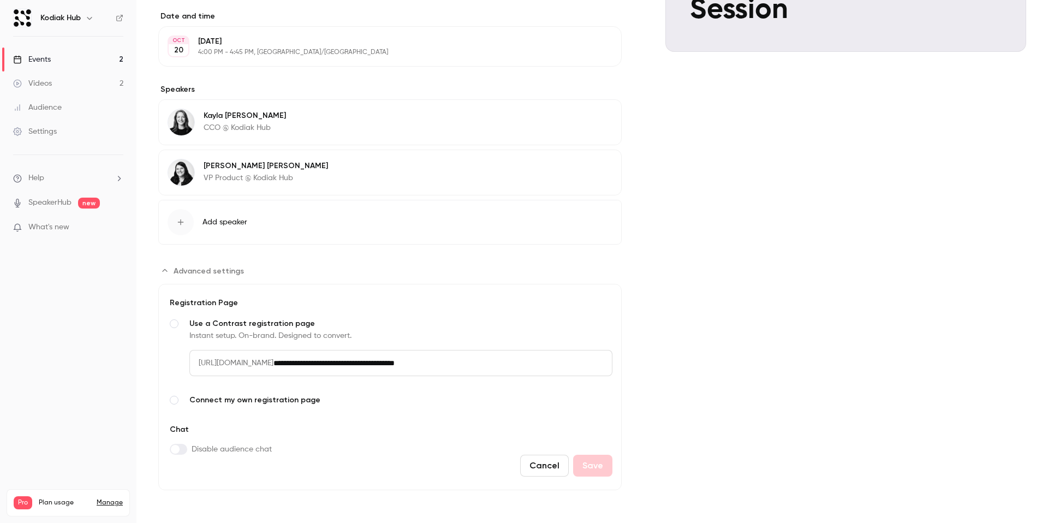
scroll to position [0, 0]
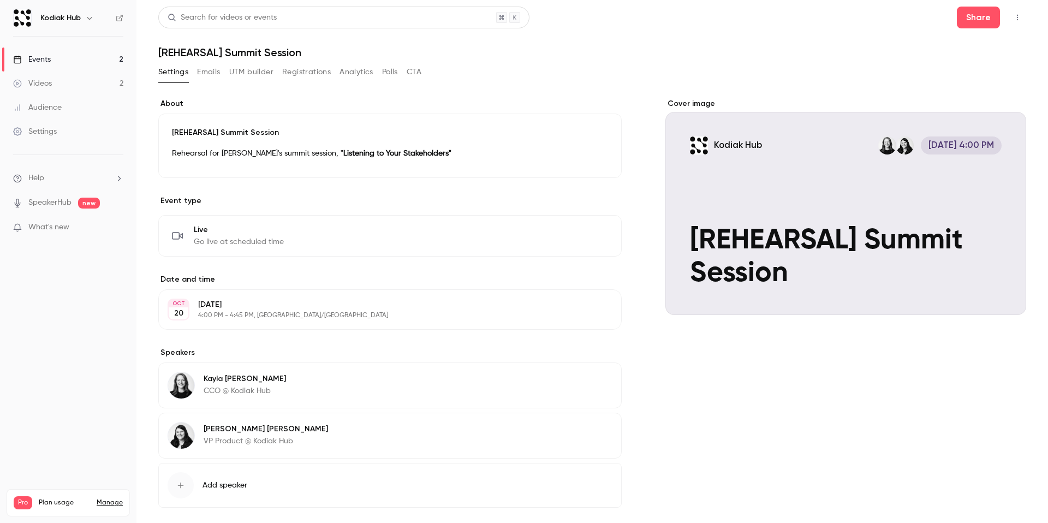
click at [80, 132] on link "Settings" at bounding box center [68, 131] width 136 height 24
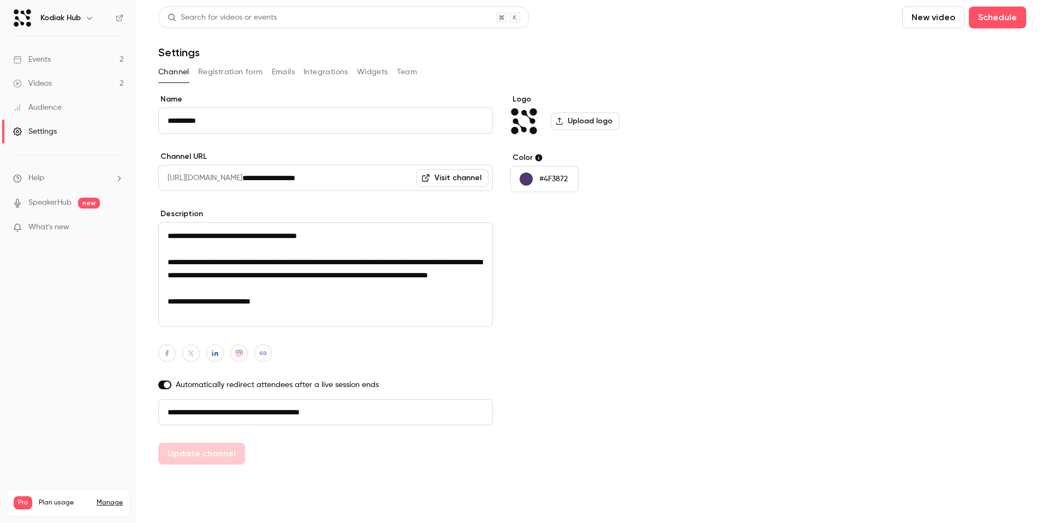
click at [116, 17] on icon at bounding box center [119, 18] width 7 height 7
click at [249, 284] on textarea "**********" at bounding box center [325, 274] width 334 height 105
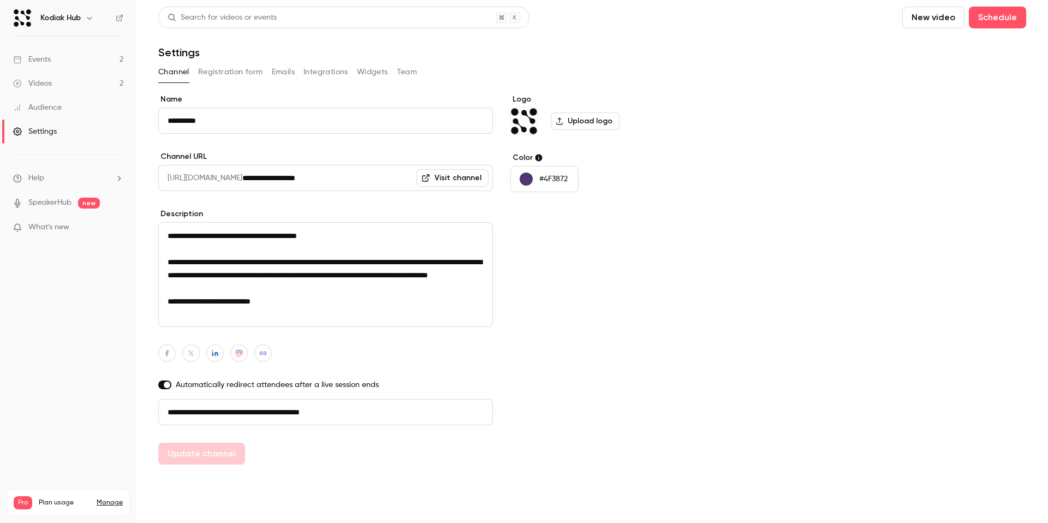
click at [67, 61] on link "Events 2" at bounding box center [68, 59] width 136 height 24
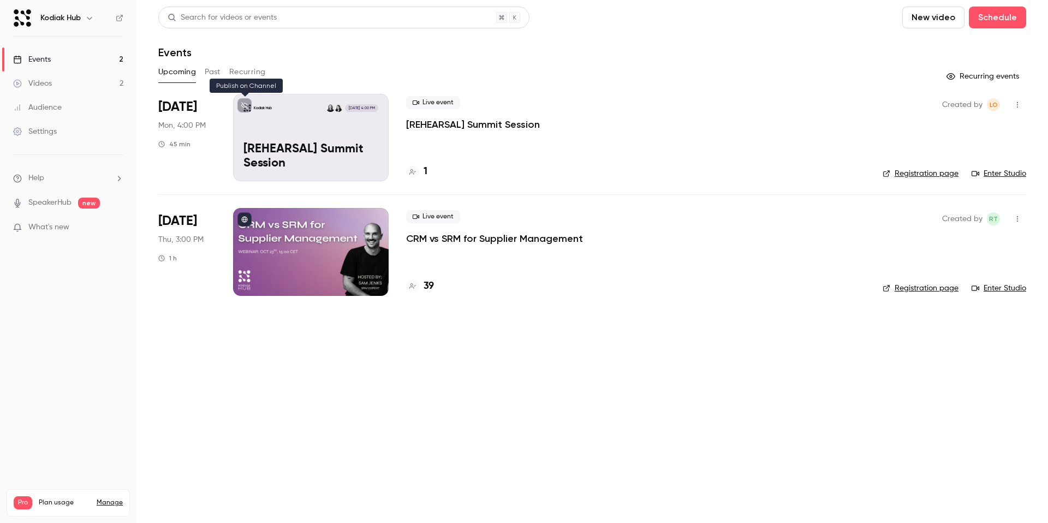
click at [240, 105] on button at bounding box center [244, 105] width 14 height 14
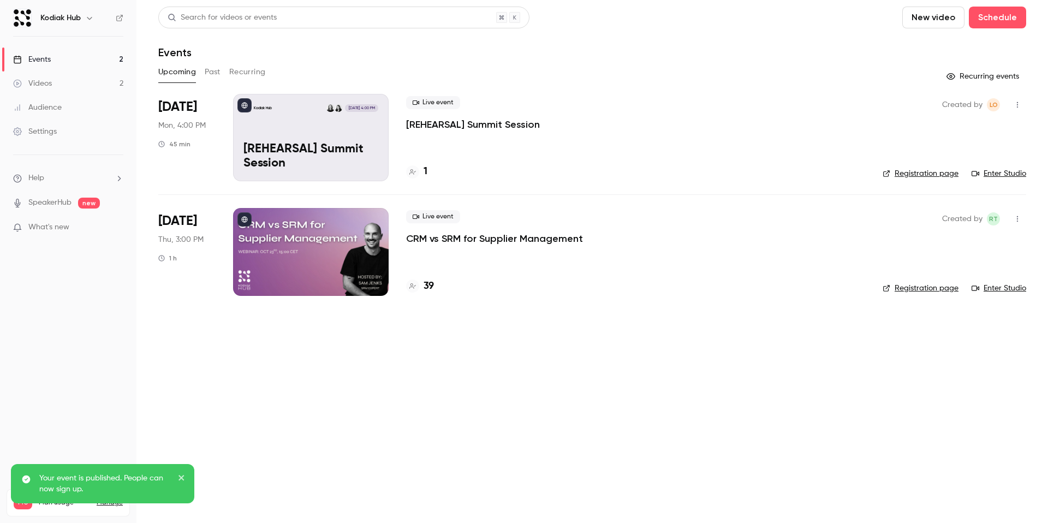
click at [272, 181] on div "Kodiak Hub [DATE] 4:00 PM [REHEARSAL] Summit Session" at bounding box center [311, 137] width 156 height 87
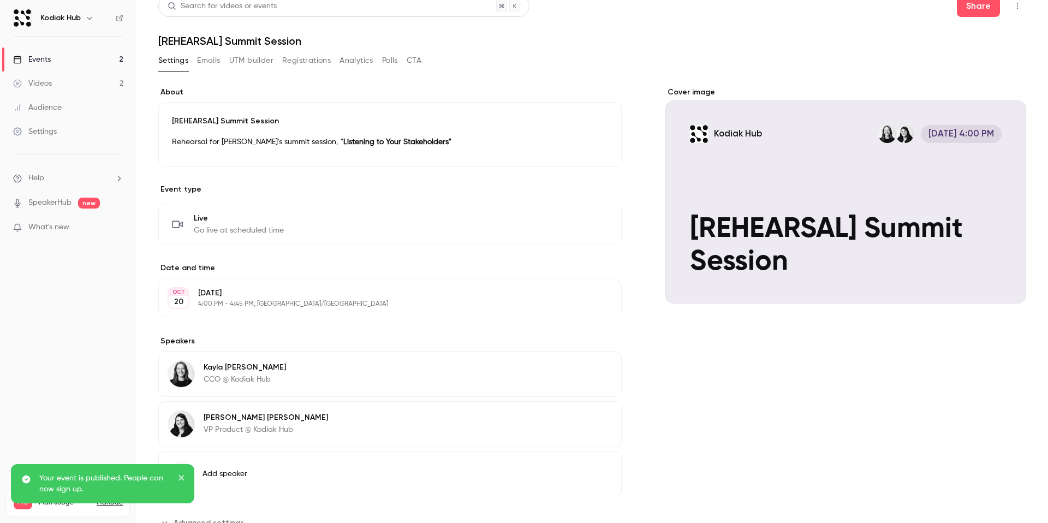
scroll to position [13, 0]
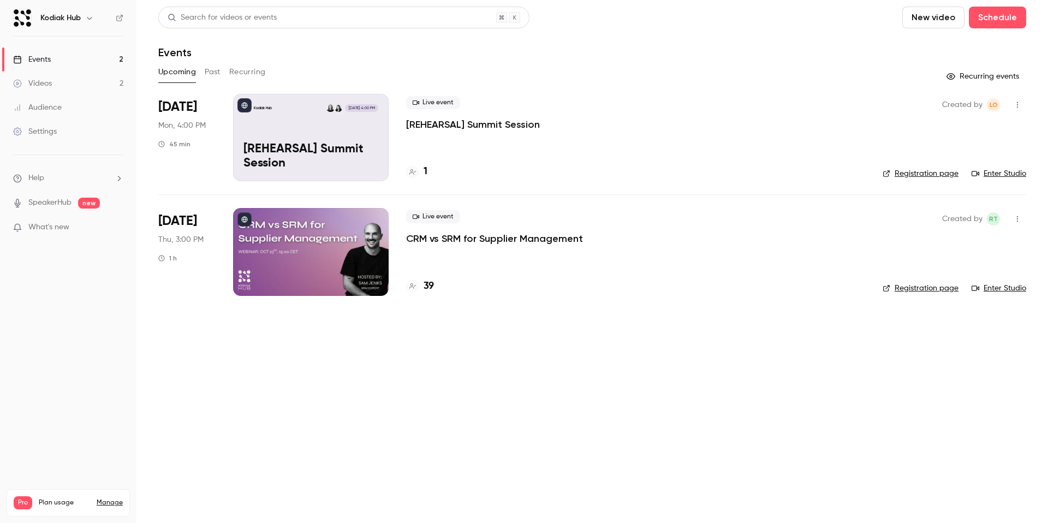
click at [243, 108] on icon at bounding box center [245, 106] width 6 height 6
click at [328, 118] on div "Kodiak Hub [DATE] 4:00 PM [REHEARSAL] Summit Session" at bounding box center [311, 137] width 156 height 87
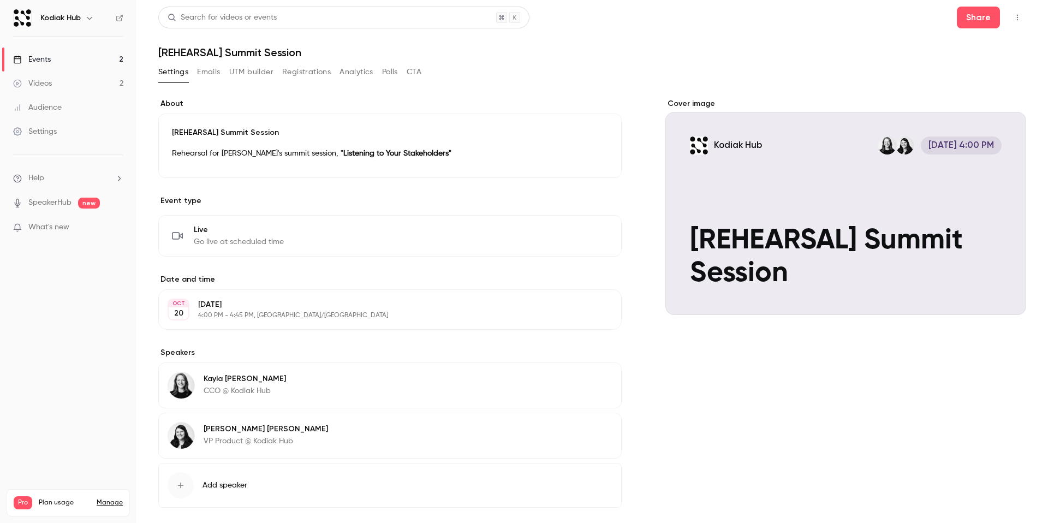
click at [992, 5] on main "**********" at bounding box center [591, 261] width 911 height 523
click at [987, 14] on button "Share" at bounding box center [978, 18] width 43 height 22
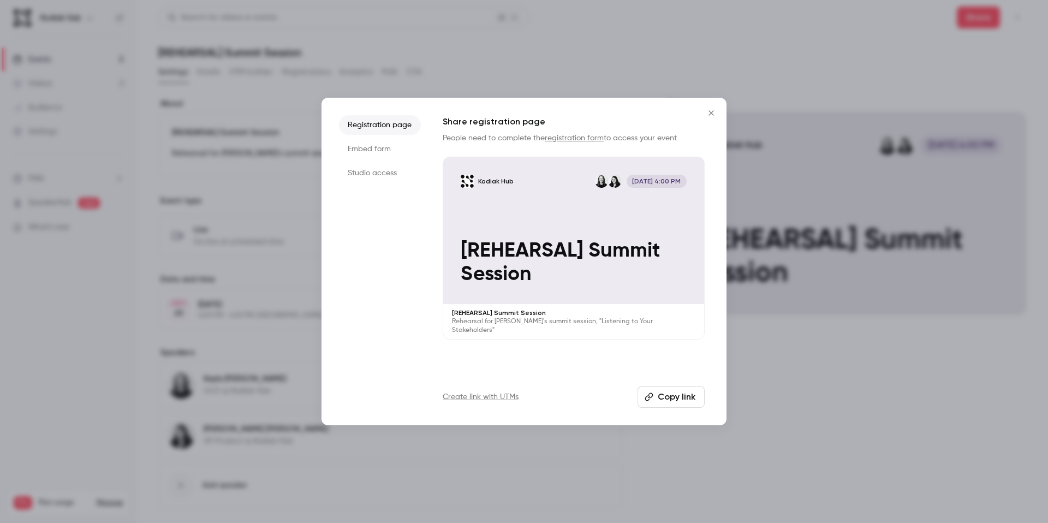
click at [374, 182] on li "Studio access" at bounding box center [380, 173] width 82 height 20
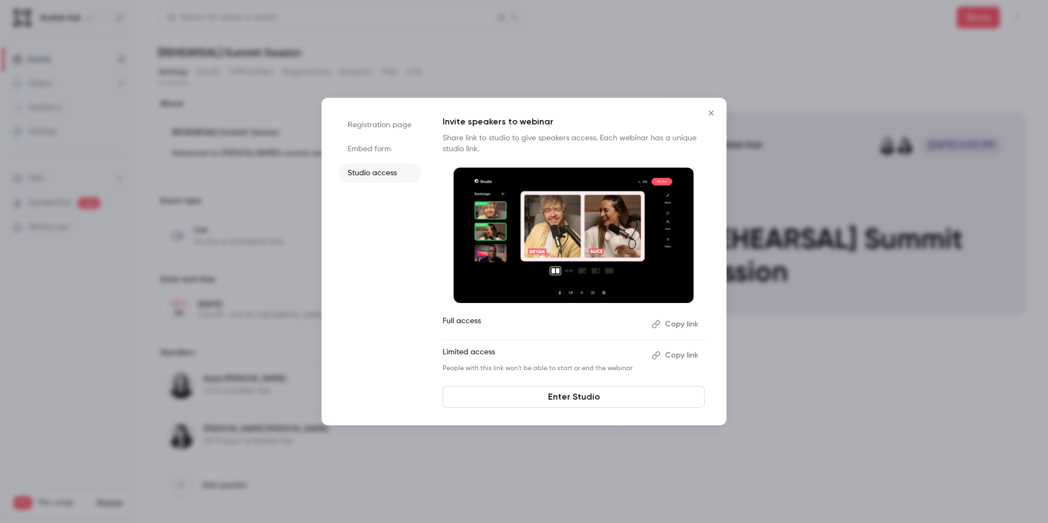
click at [671, 322] on button "Copy link" at bounding box center [675, 323] width 57 height 17
click at [708, 110] on icon "Close" at bounding box center [710, 113] width 13 height 9
